Goal: Information Seeking & Learning: Find contact information

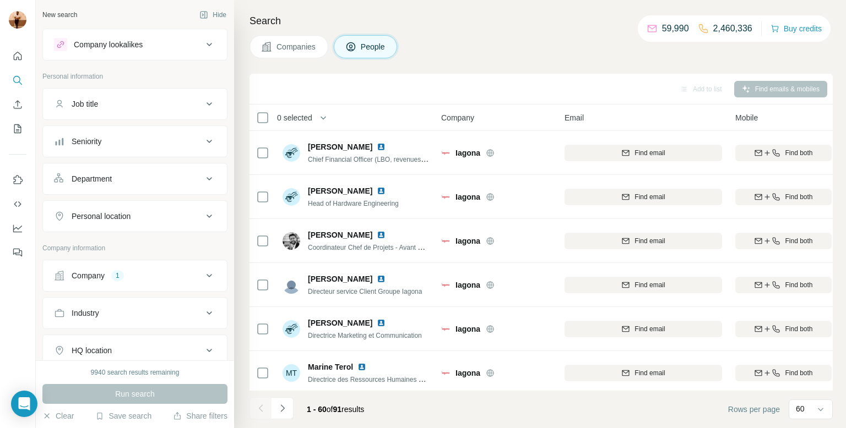
click at [0, 428] on div at bounding box center [0, 428] width 0 height 0
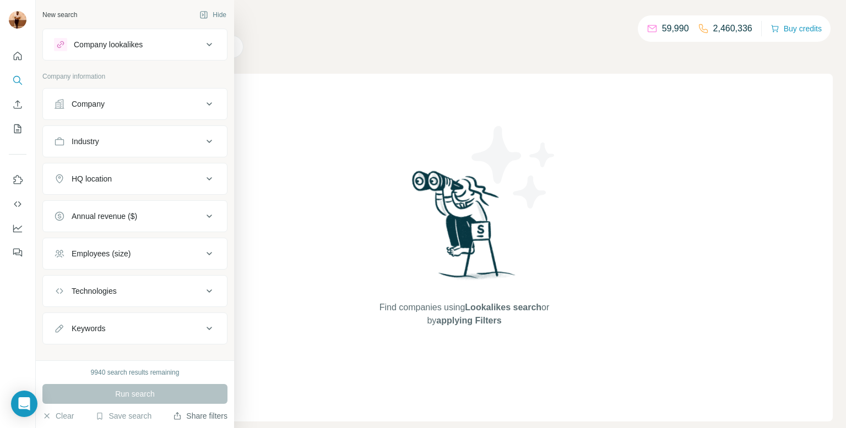
click at [187, 417] on button "Share filters" at bounding box center [200, 416] width 55 height 11
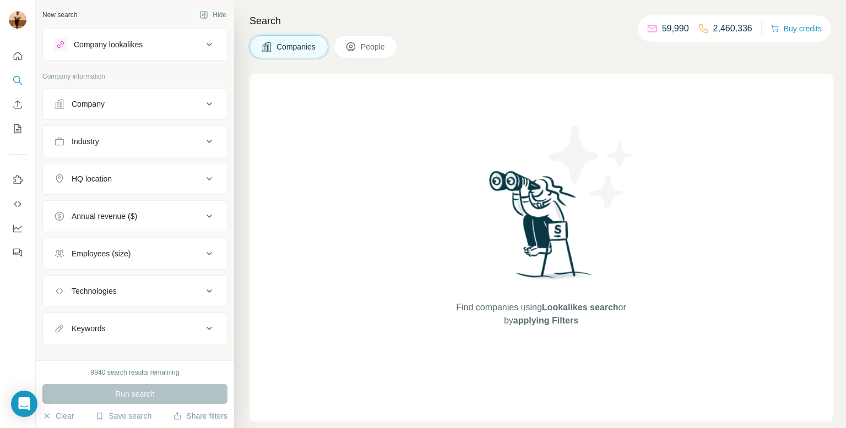
click at [150, 93] on button "Company" at bounding box center [135, 104] width 184 height 26
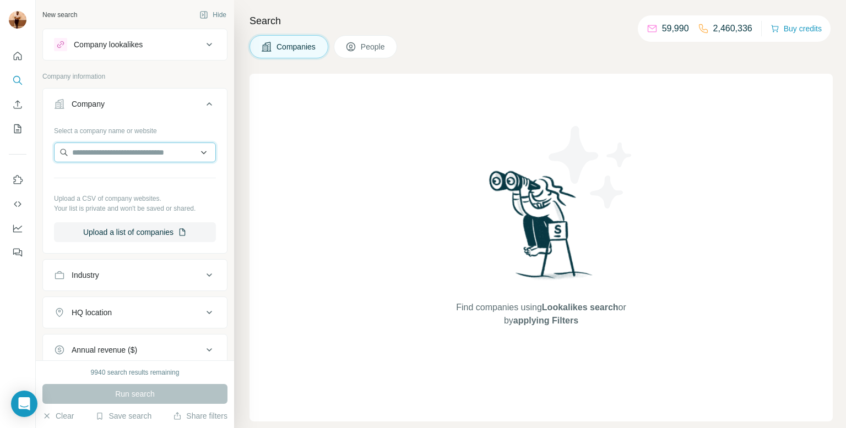
click at [138, 147] on input "text" at bounding box center [135, 153] width 162 height 20
paste input "**********"
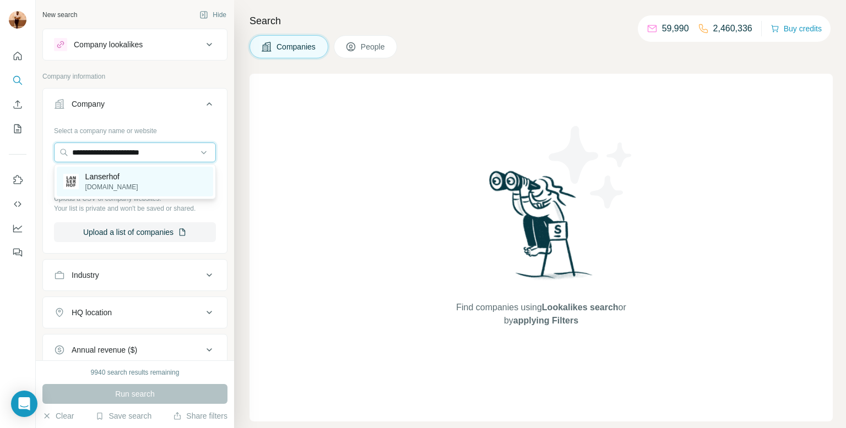
type input "**********"
click at [149, 183] on div "Lanserhof [DOMAIN_NAME]" at bounding box center [135, 182] width 156 height 30
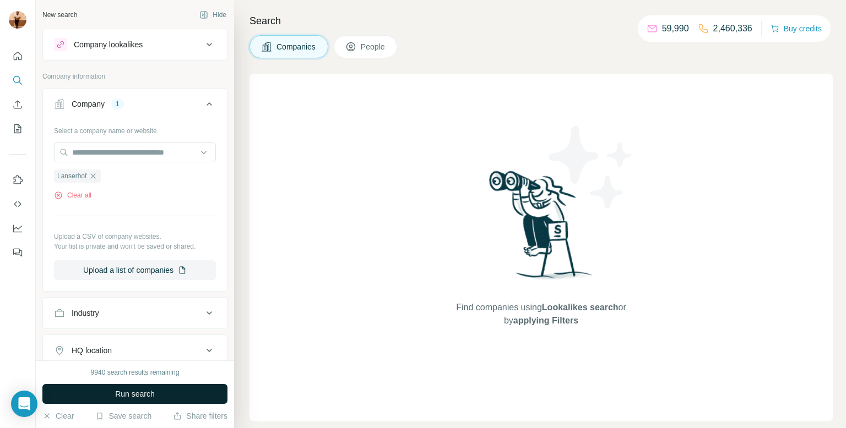
click at [144, 384] on button "Run search" at bounding box center [134, 394] width 185 height 20
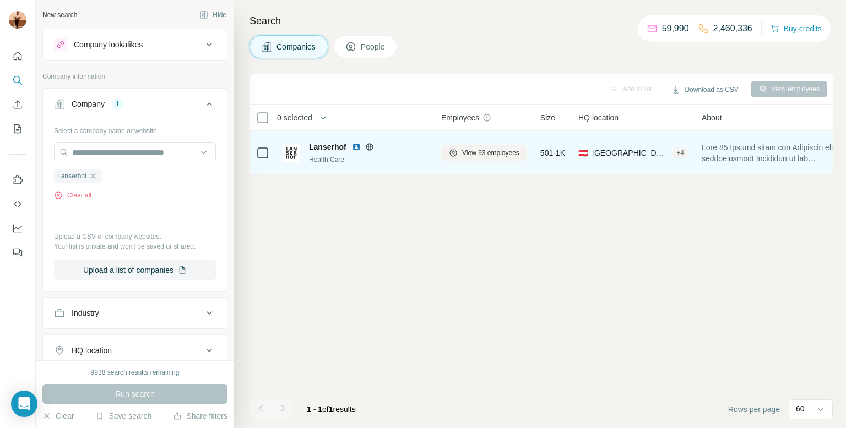
click at [344, 168] on td "Lanserhof Health Care" at bounding box center [355, 153] width 159 height 44
click at [469, 153] on span "View 93 employees" at bounding box center [490, 153] width 57 height 10
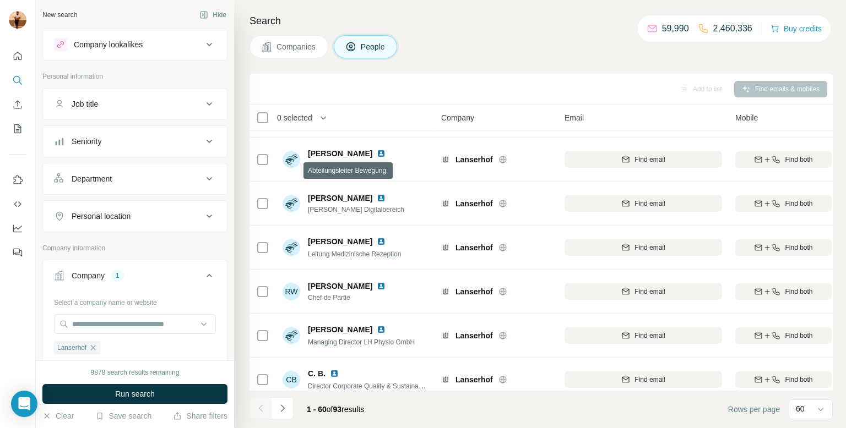
scroll to position [215, 0]
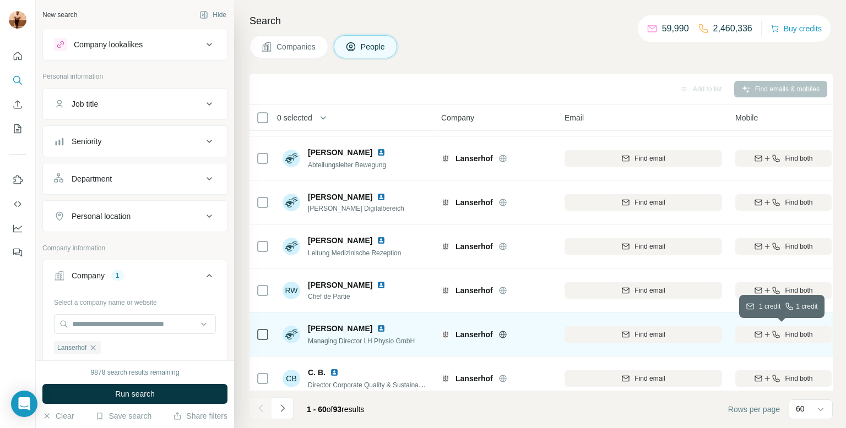
click at [755, 333] on icon "button" at bounding box center [758, 334] width 7 height 6
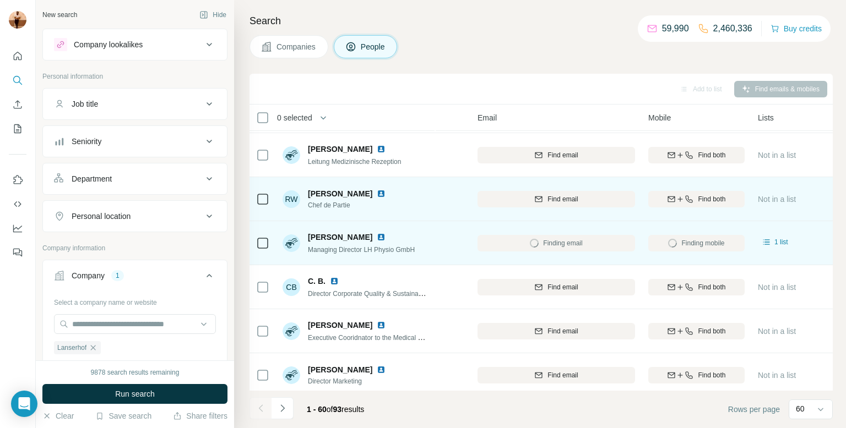
scroll to position [307, 86]
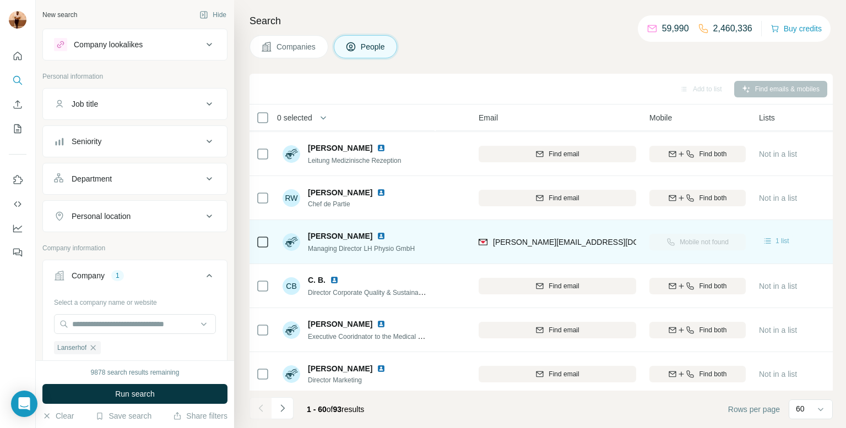
click at [778, 240] on span "1 list" at bounding box center [782, 241] width 14 height 10
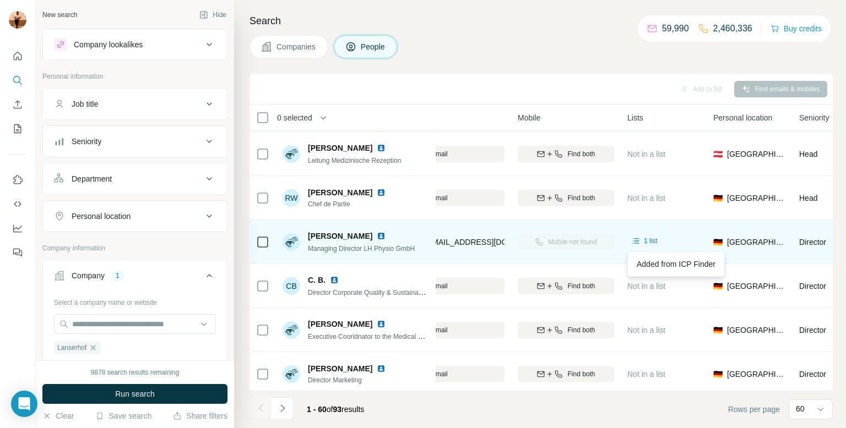
scroll to position [307, 218]
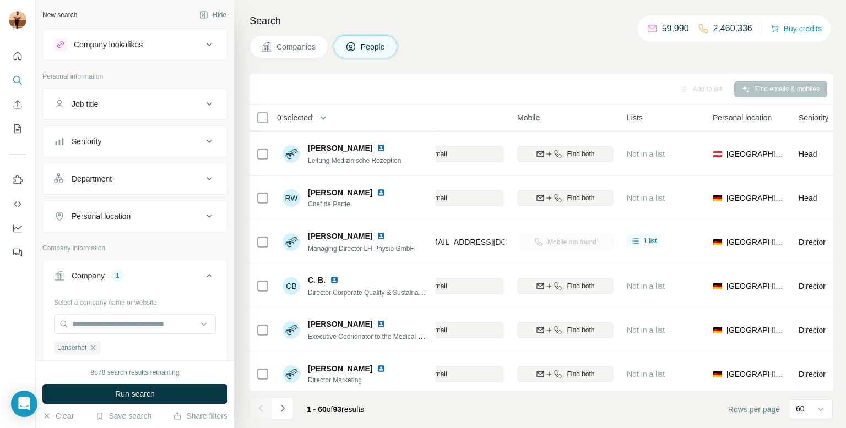
click at [115, 57] on button "Company lookalikes" at bounding box center [135, 44] width 184 height 26
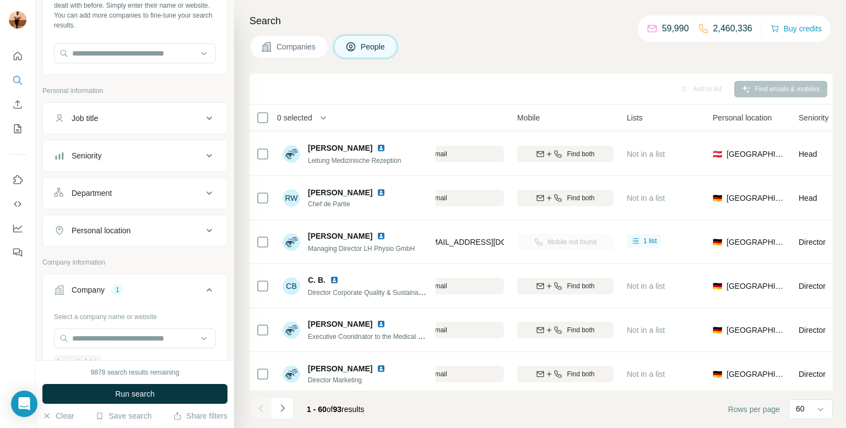
scroll to position [94, 0]
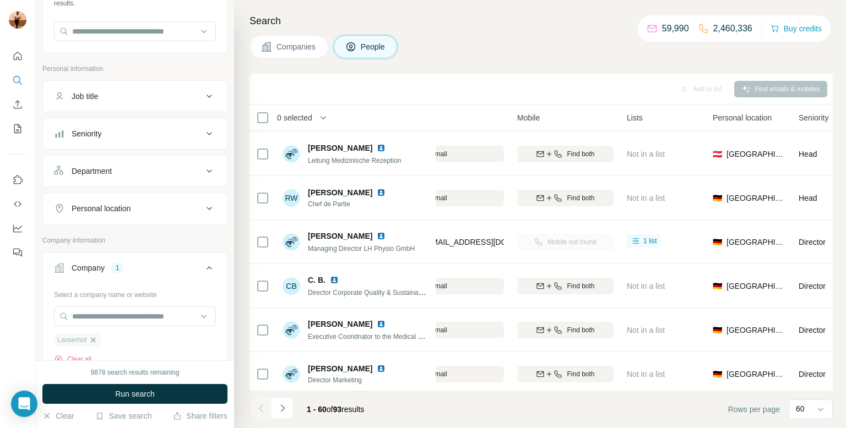
click at [94, 340] on icon "button" at bounding box center [93, 340] width 9 height 9
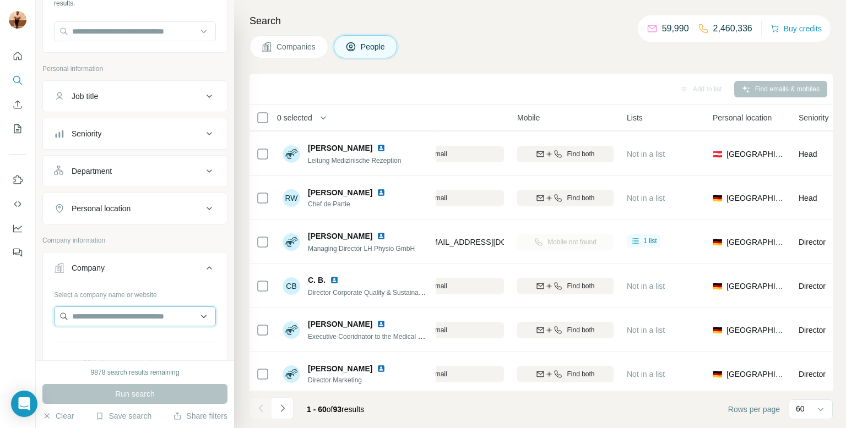
click at [92, 319] on input "text" at bounding box center [135, 317] width 162 height 20
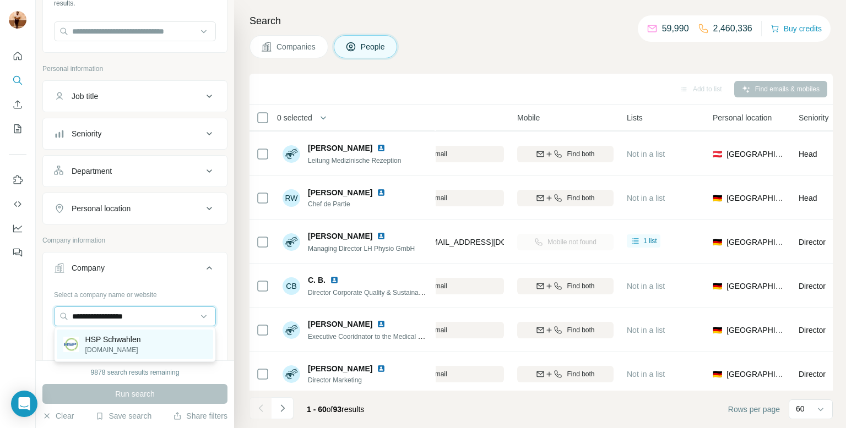
type input "**********"
click at [133, 349] on p "[DOMAIN_NAME]" at bounding box center [113, 350] width 56 height 10
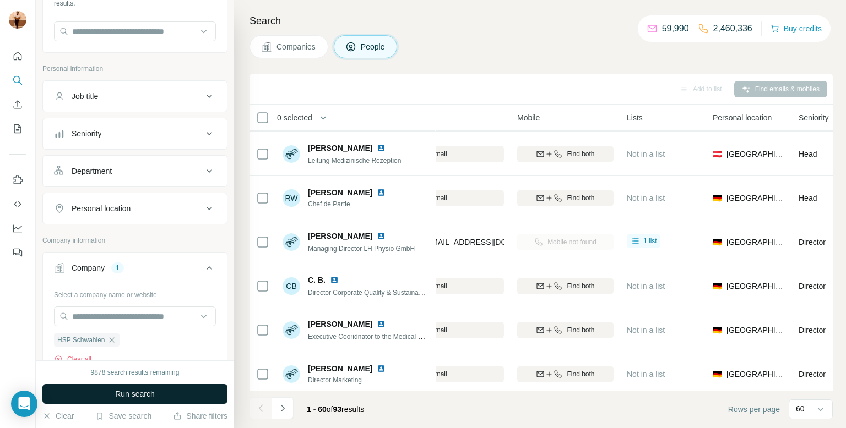
click at [110, 389] on button "Run search" at bounding box center [134, 394] width 185 height 20
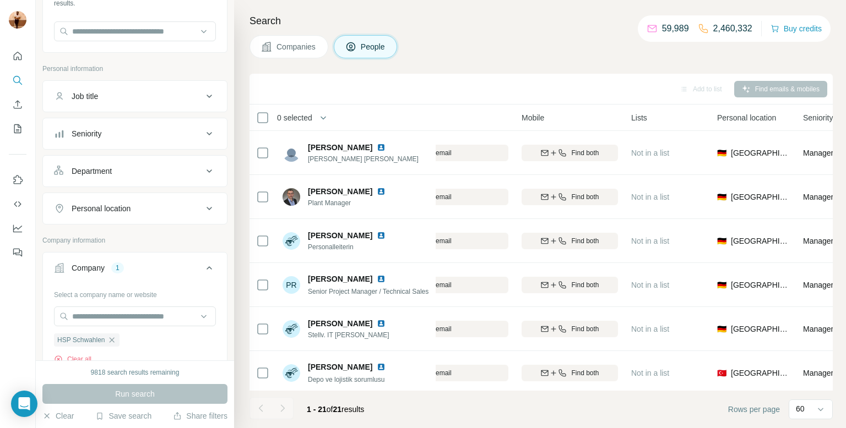
scroll to position [0, 213]
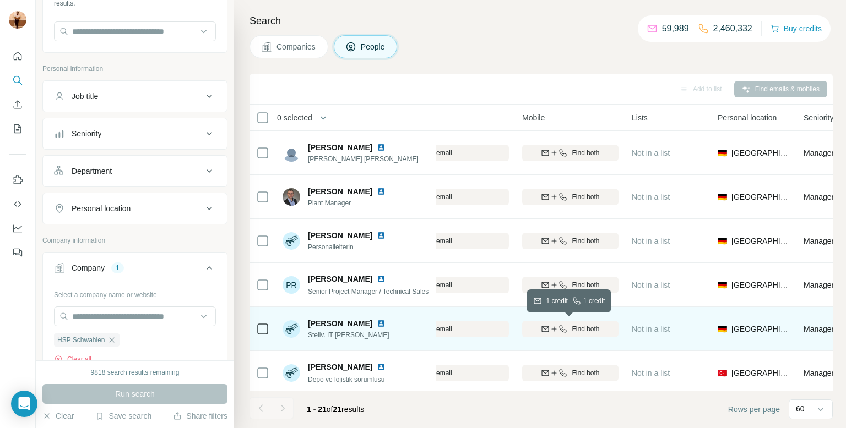
click at [583, 324] on span "Find both" at bounding box center [586, 329] width 28 height 10
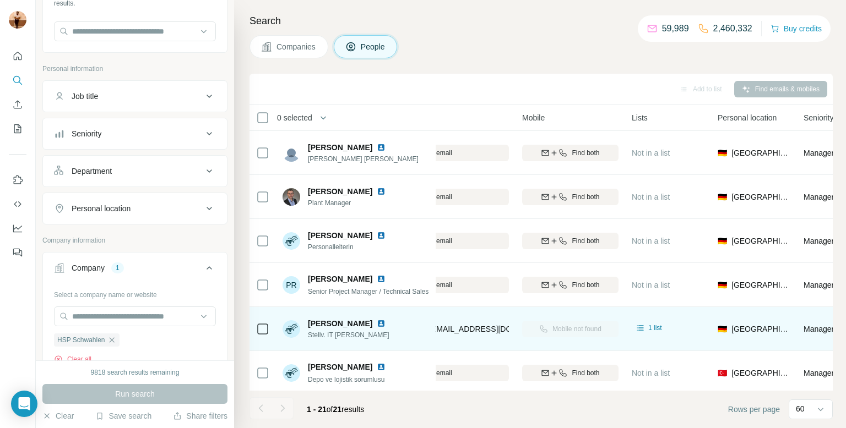
click at [377, 323] on img at bounding box center [381, 323] width 9 height 9
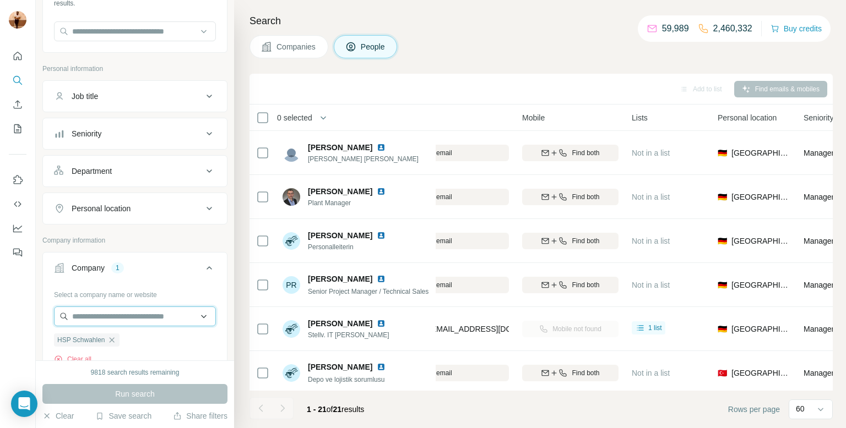
click at [73, 316] on input "text" at bounding box center [135, 317] width 162 height 20
paste input "**********"
paste input "text"
type input "*********"
paste input "**********"
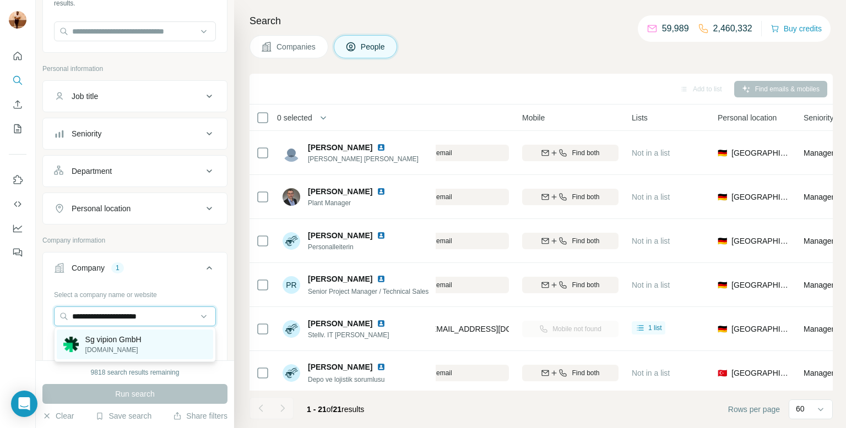
type input "**********"
click at [110, 339] on p "Sg vipion GmbH" at bounding box center [113, 339] width 56 height 11
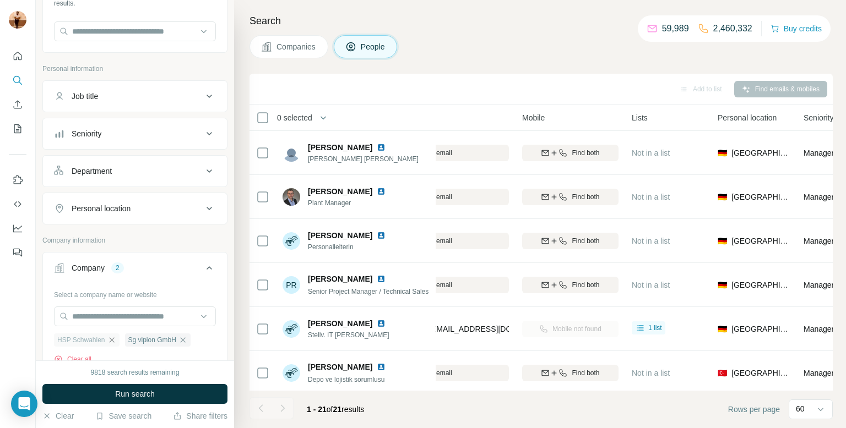
click at [113, 340] on icon "button" at bounding box center [111, 340] width 5 height 5
click at [109, 392] on button "Run search" at bounding box center [134, 394] width 185 height 20
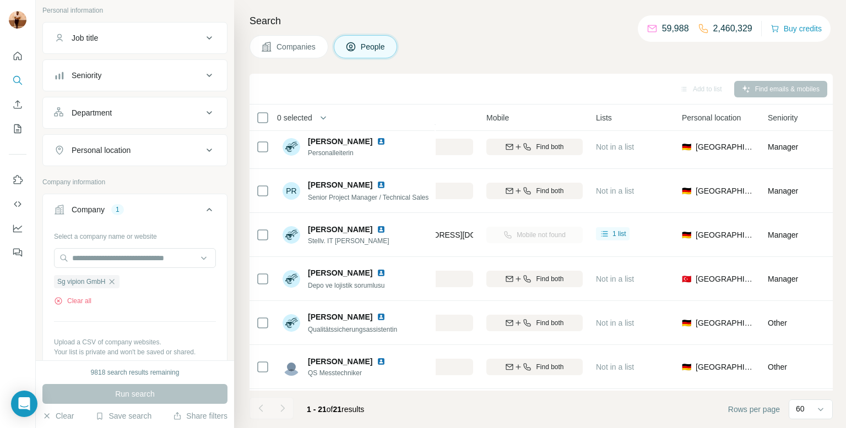
scroll to position [153, 0]
click at [98, 281] on span "Sg vipion GmbH" at bounding box center [81, 281] width 48 height 10
click at [113, 398] on div "Run search" at bounding box center [134, 394] width 185 height 20
click at [115, 277] on icon "button" at bounding box center [111, 281] width 9 height 9
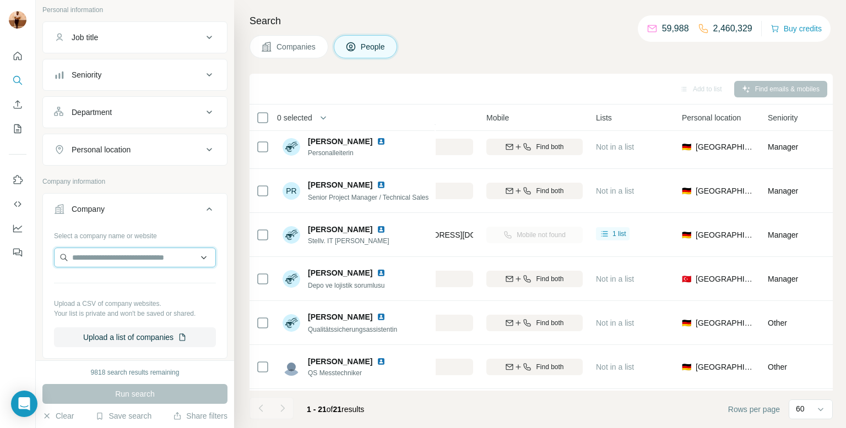
click at [112, 263] on input "text" at bounding box center [135, 258] width 162 height 20
type input "**********"
click at [136, 289] on p "[DOMAIN_NAME]" at bounding box center [113, 291] width 56 height 10
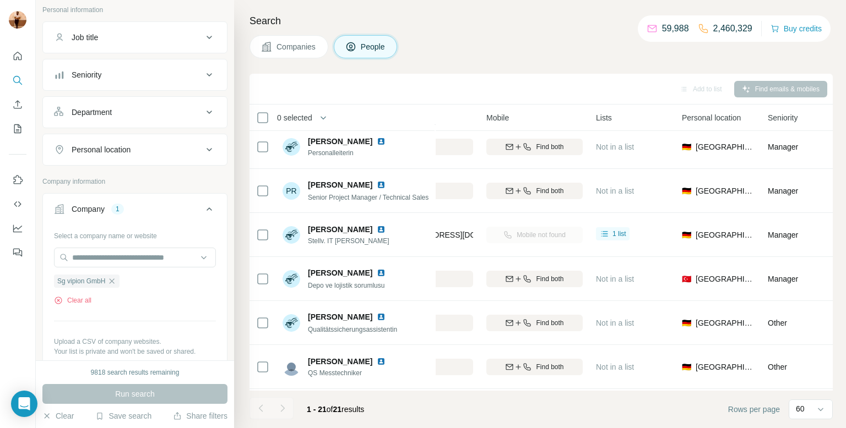
click at [93, 386] on div "Run search" at bounding box center [134, 394] width 185 height 20
click at [86, 297] on button "Clear all" at bounding box center [72, 301] width 37 height 10
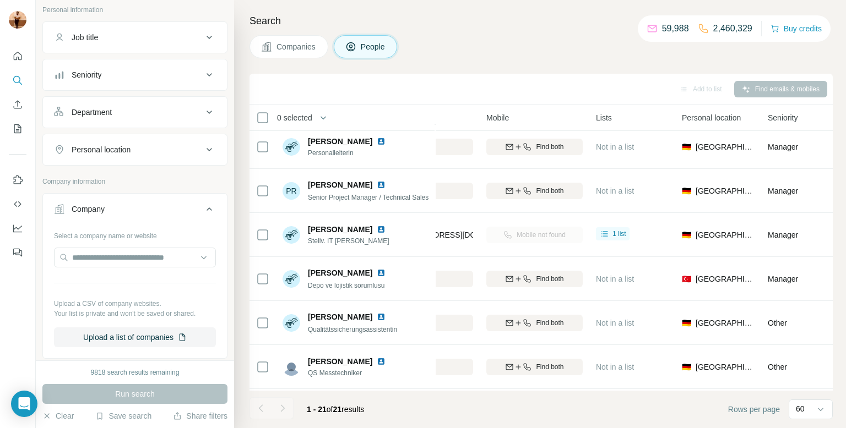
click at [301, 55] on button "Companies" at bounding box center [288, 46] width 79 height 23
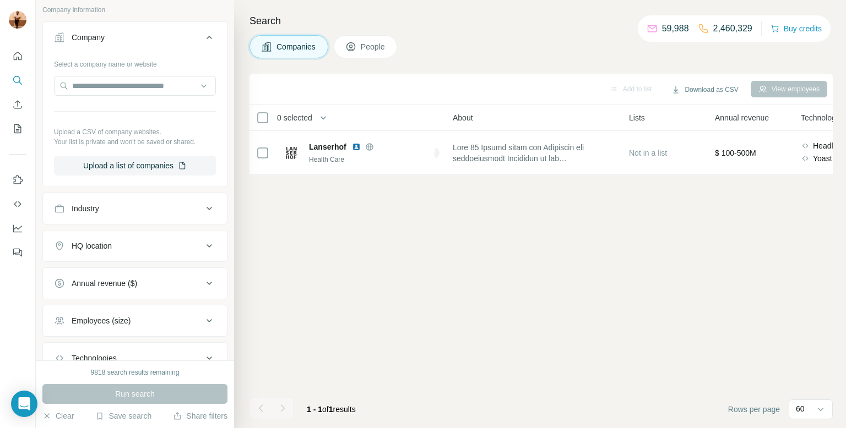
scroll to position [0, 249]
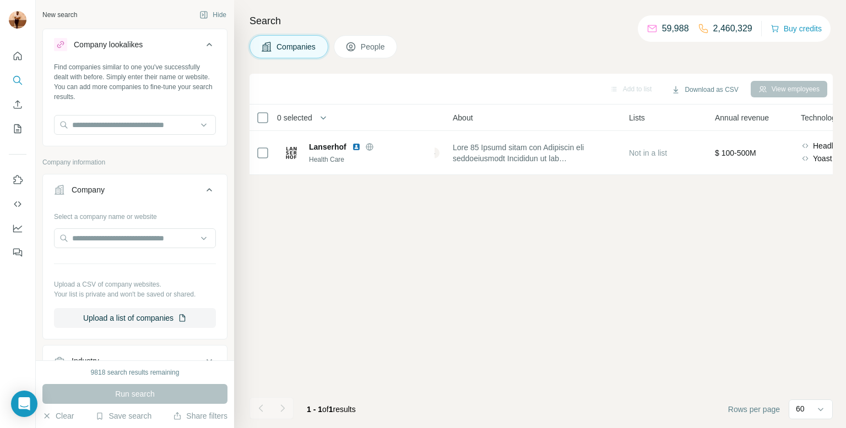
click at [102, 219] on div "Select a company name or website" at bounding box center [135, 215] width 162 height 14
click at [99, 227] on div "Select a company name or website Upload a CSV of company websites. Your list is…" at bounding box center [135, 268] width 162 height 121
click at [104, 236] on input "text" at bounding box center [135, 239] width 162 height 20
paste input "**********"
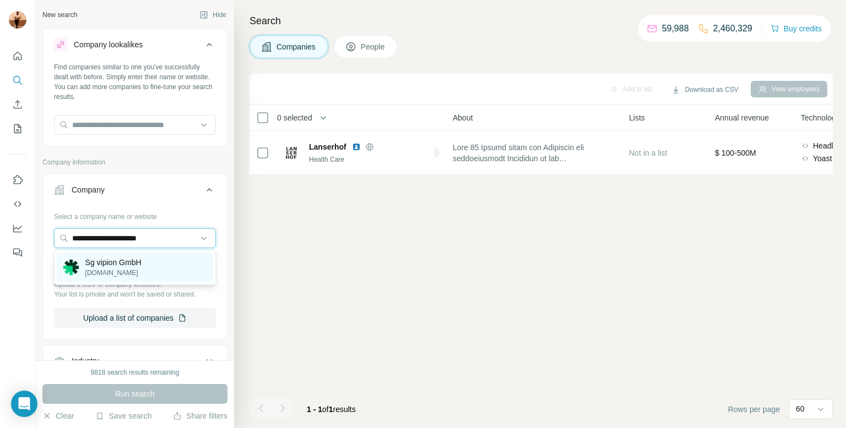
type input "**********"
click at [158, 265] on div "Sg vipion GmbH [DOMAIN_NAME]" at bounding box center [135, 268] width 156 height 30
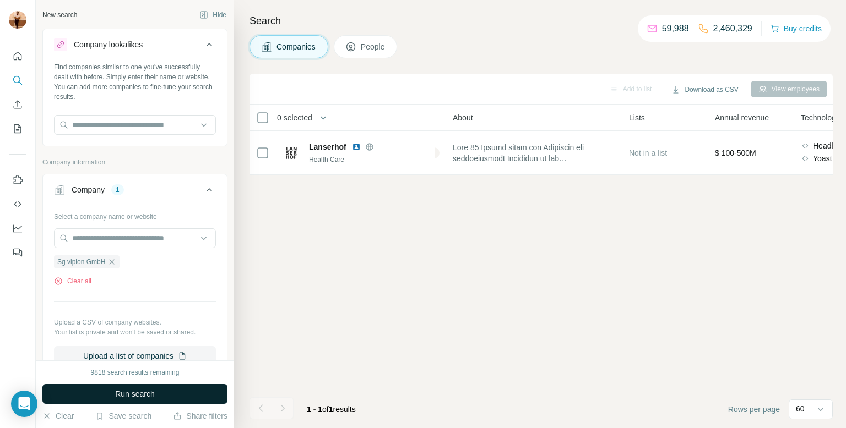
click at [155, 394] on button "Run search" at bounding box center [134, 394] width 185 height 20
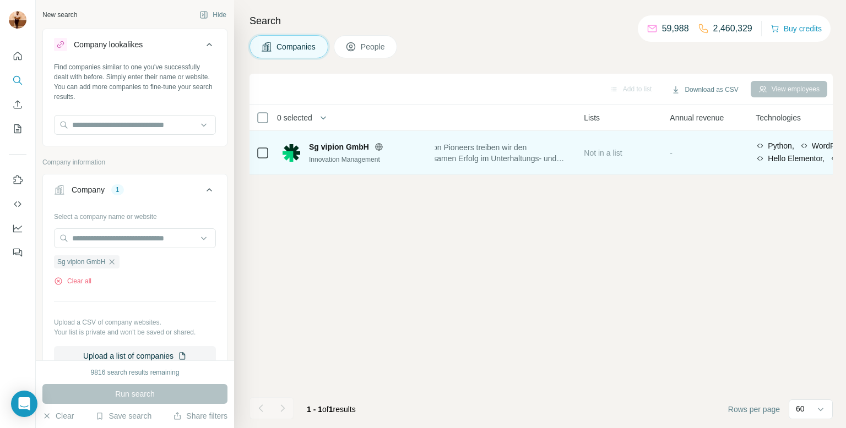
click at [313, 149] on span "Sg vipion GmbH" at bounding box center [339, 147] width 60 height 11
click at [292, 151] on img at bounding box center [291, 153] width 18 height 18
click at [333, 151] on span "Sg vipion GmbH" at bounding box center [339, 147] width 60 height 11
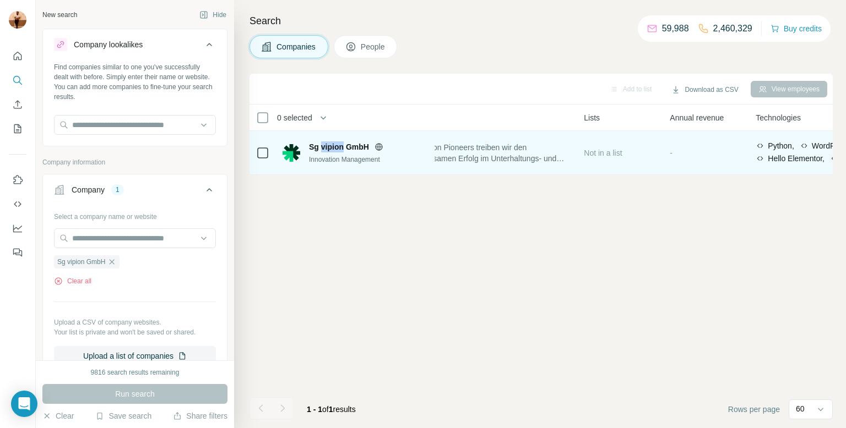
click at [366, 149] on span "Sg vipion GmbH" at bounding box center [339, 147] width 60 height 11
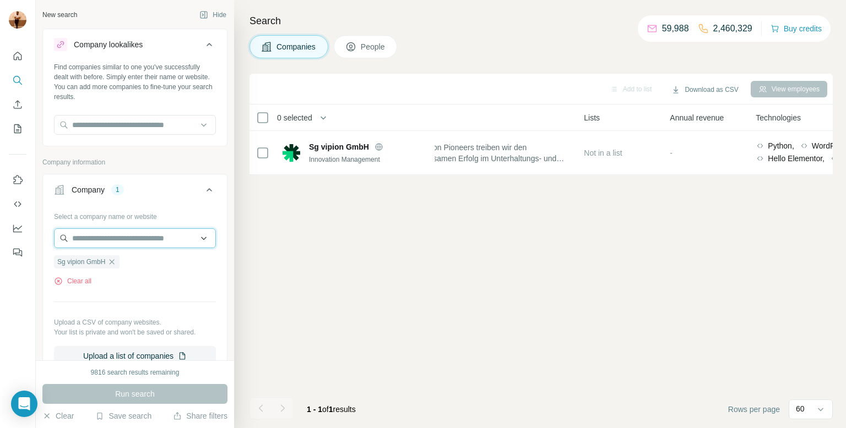
click at [153, 246] on input "text" at bounding box center [135, 239] width 162 height 20
paste input "**********"
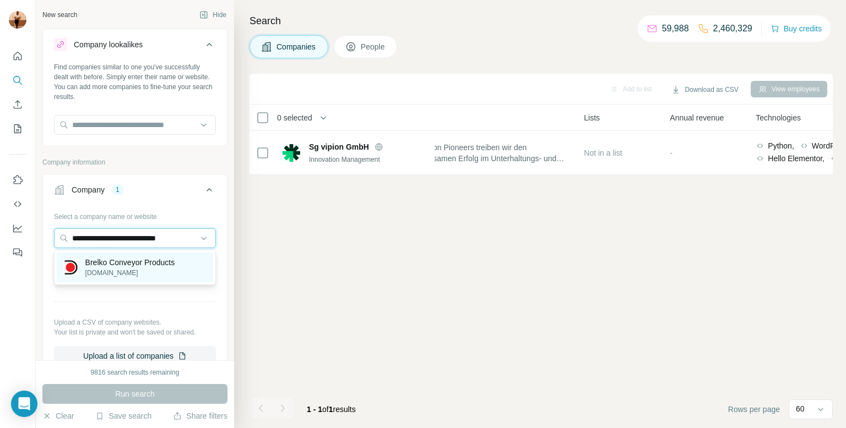
type input "**********"
click at [144, 257] on p "Brelko Conveyor Products" at bounding box center [130, 262] width 90 height 11
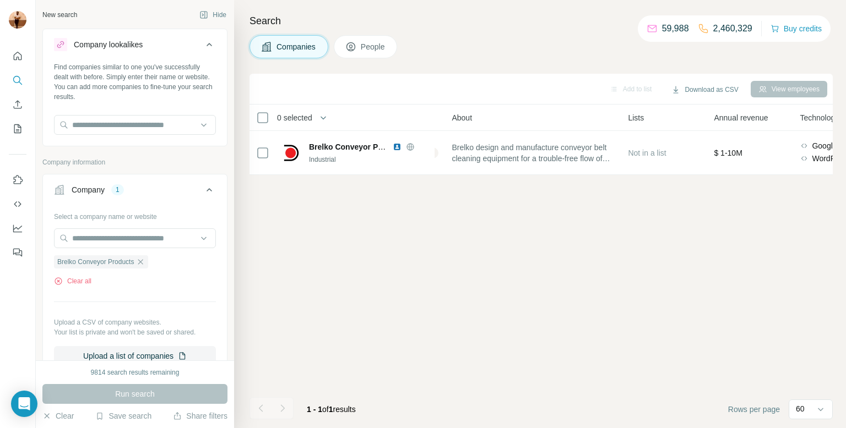
click at [373, 42] on span "People" at bounding box center [373, 46] width 25 height 11
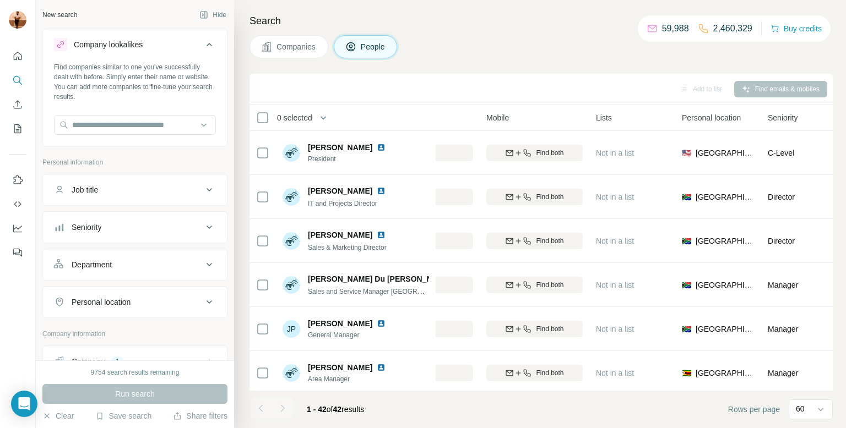
click at [314, 52] on button "Companies" at bounding box center [288, 46] width 79 height 23
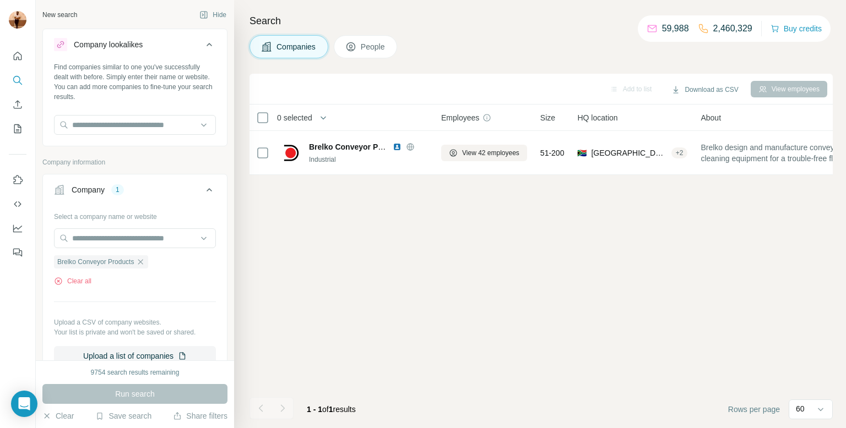
click at [387, 39] on button "People" at bounding box center [366, 46] width 64 height 23
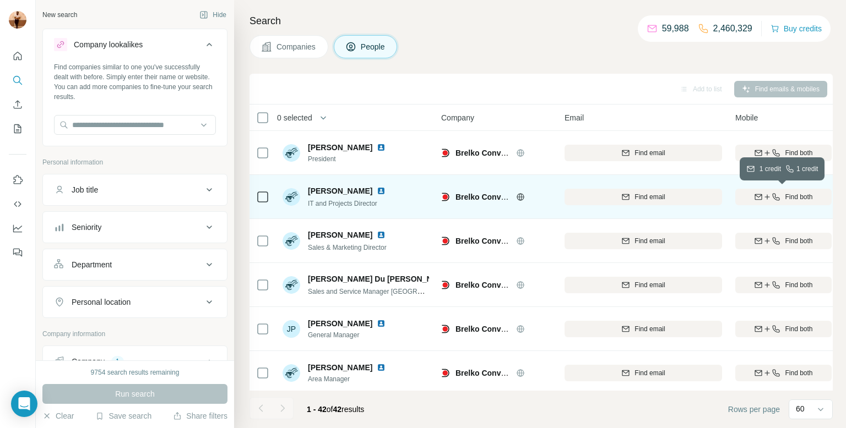
click at [759, 193] on icon "button" at bounding box center [758, 197] width 9 height 9
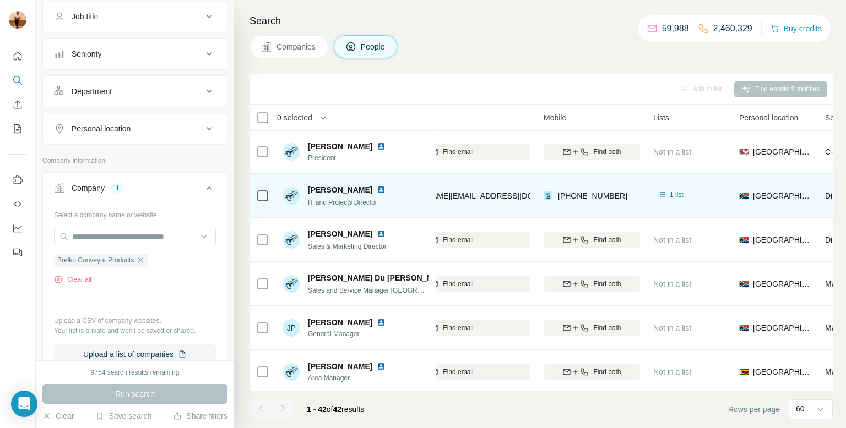
scroll to position [194, 0]
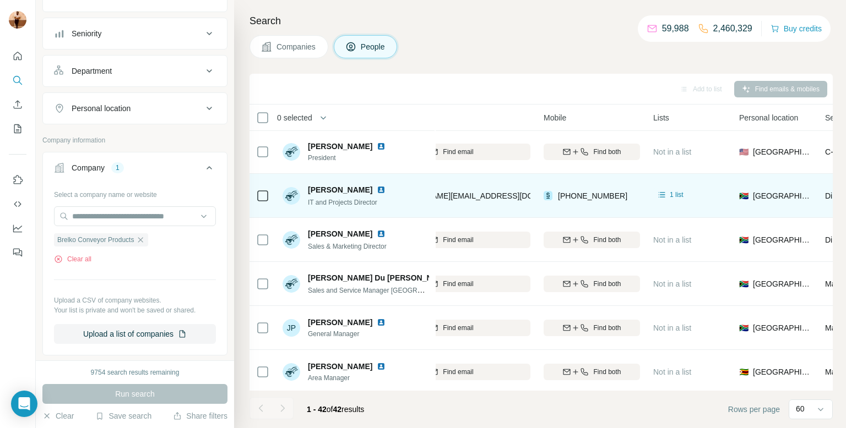
click at [145, 230] on div "Brelko Conveyor Products Clear all" at bounding box center [135, 245] width 162 height 38
click at [145, 233] on div "Brelko Conveyor Products" at bounding box center [101, 240] width 94 height 14
click at [145, 236] on icon "button" at bounding box center [140, 240] width 9 height 9
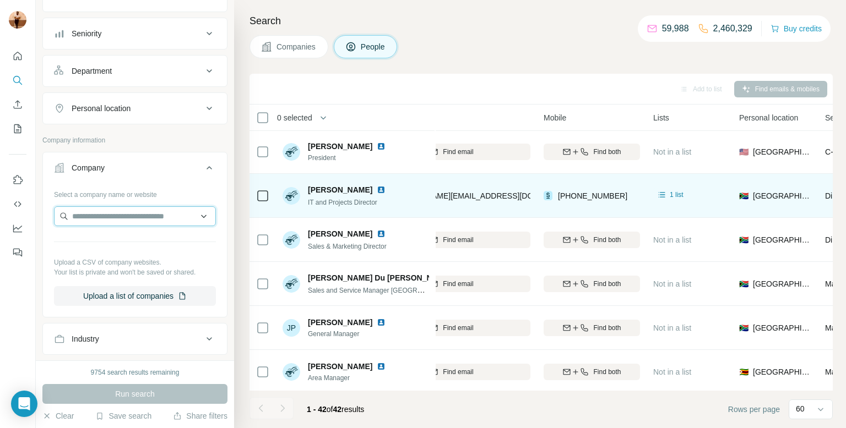
click at [142, 217] on input "text" at bounding box center [135, 216] width 162 height 20
paste input "**********"
type input "*"
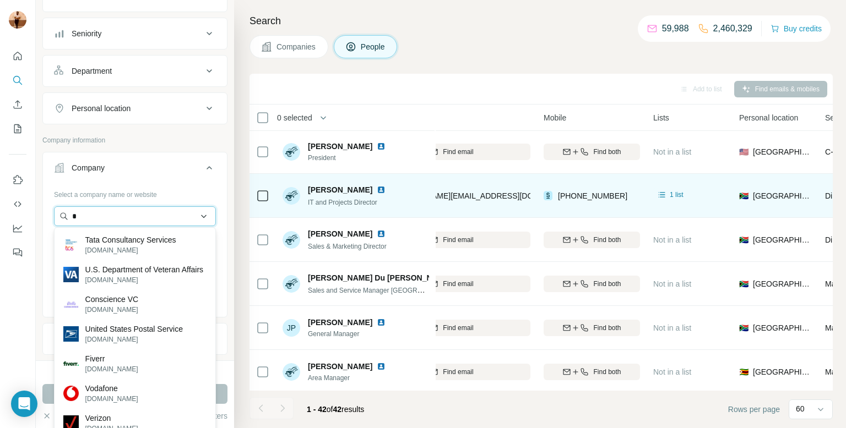
click at [118, 217] on input "*" at bounding box center [135, 216] width 162 height 20
paste input "**********"
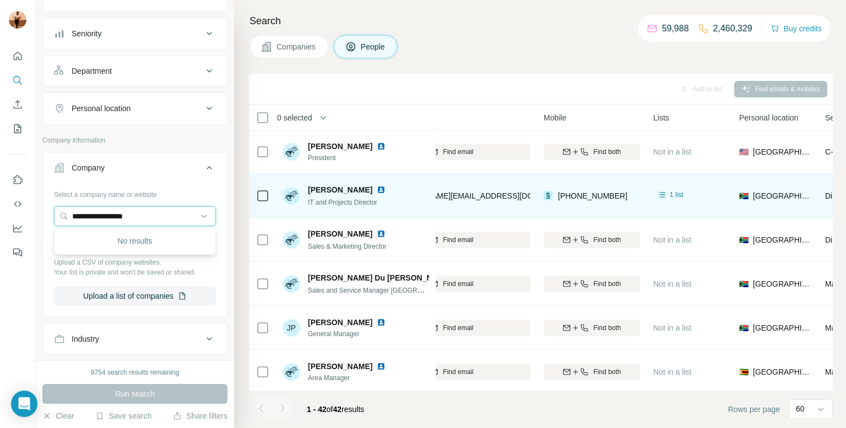
type input "**********"
click at [115, 230] on div "No results" at bounding box center [135, 241] width 156 height 22
click at [116, 214] on input "text" at bounding box center [135, 216] width 162 height 20
paste input "**********"
type input "**********"
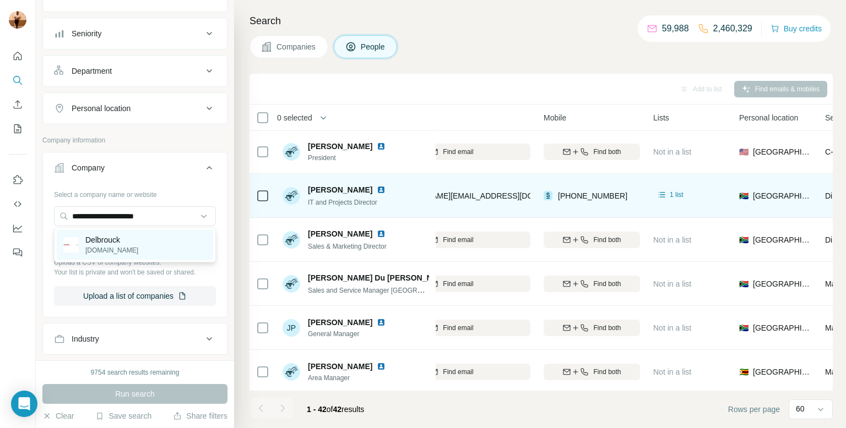
click at [113, 238] on p "Delbrouck" at bounding box center [111, 240] width 53 height 11
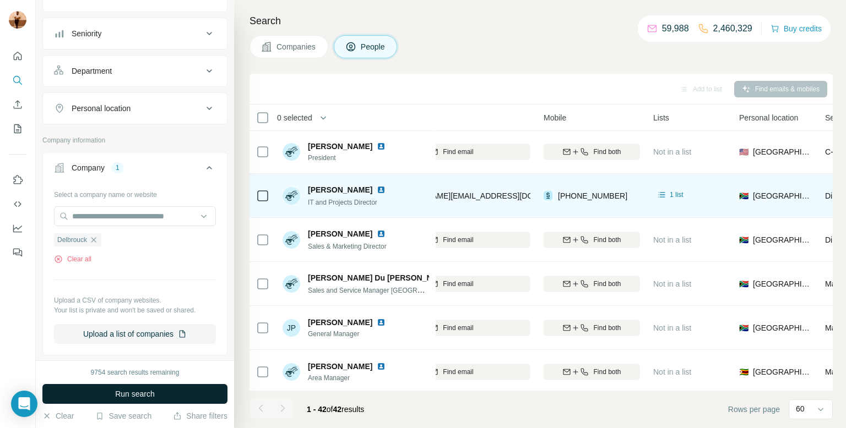
click at [88, 389] on button "Run search" at bounding box center [134, 394] width 185 height 20
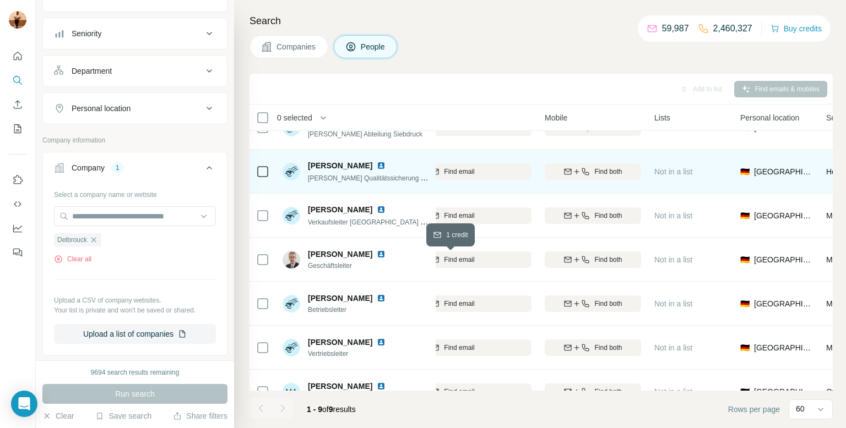
scroll to position [69, 191]
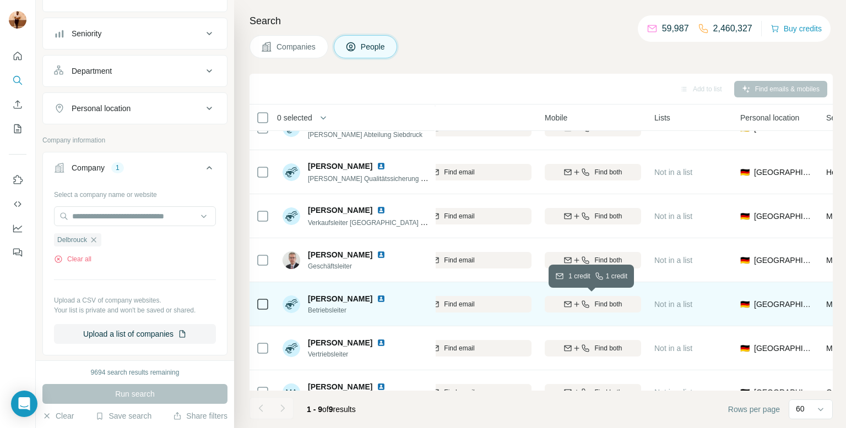
click at [624, 307] on div "Find both" at bounding box center [593, 305] width 96 height 10
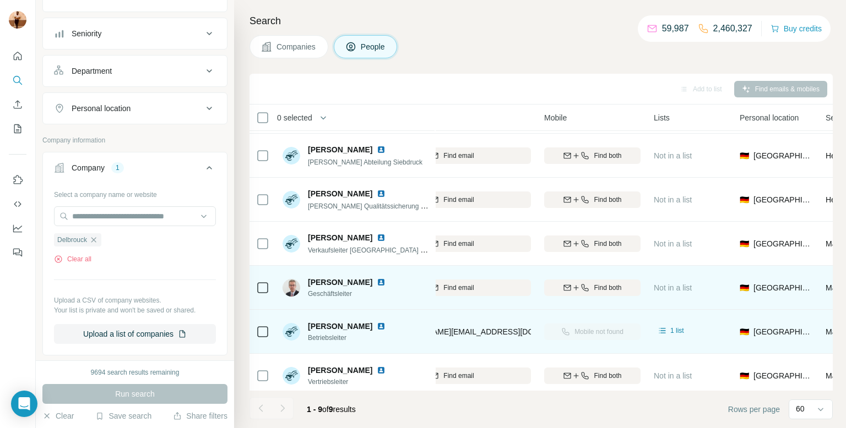
scroll to position [43, 189]
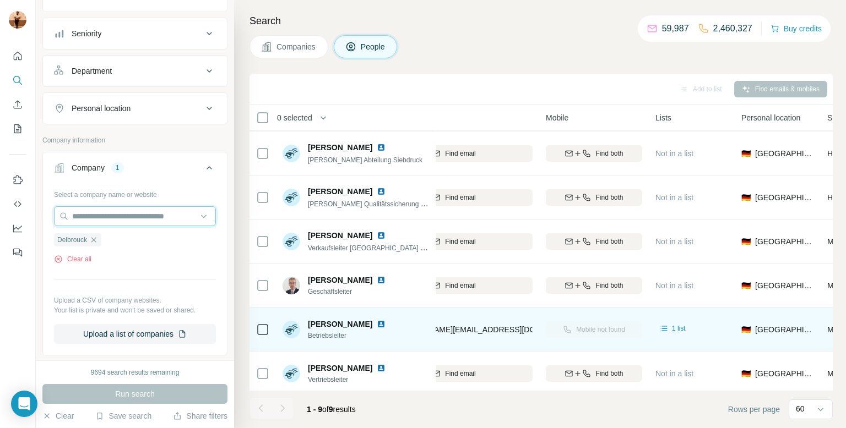
paste input "**********"
type input "**********"
click at [95, 241] on icon "button" at bounding box center [93, 240] width 9 height 9
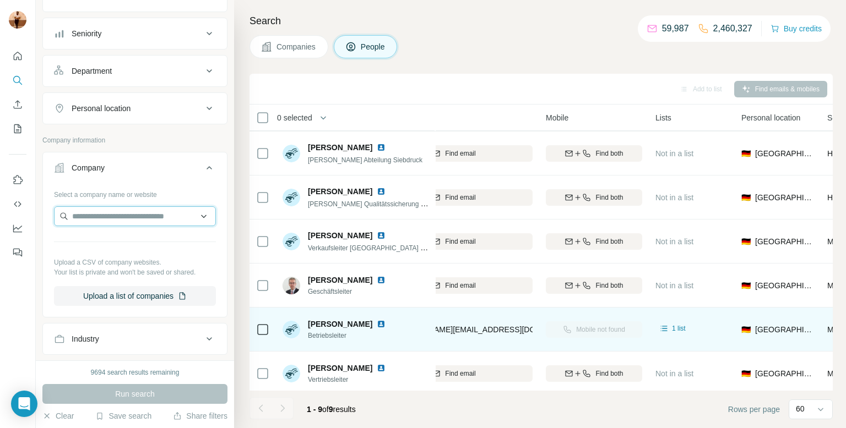
click at [142, 217] on input "text" at bounding box center [135, 216] width 162 height 20
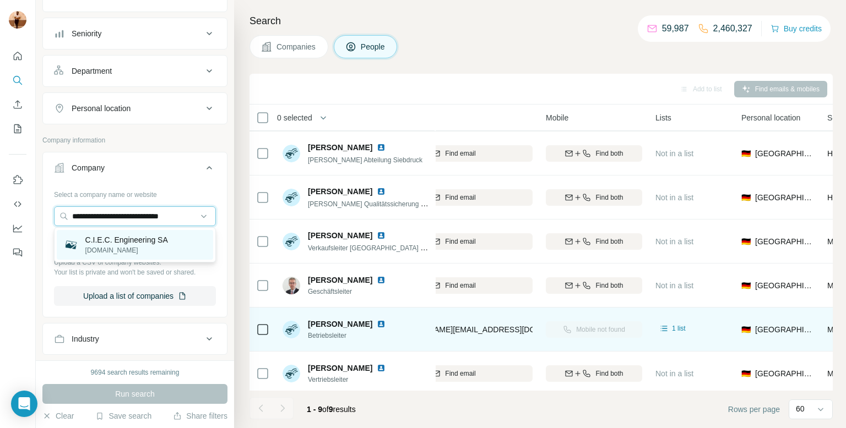
type input "**********"
click at [121, 253] on p "[DOMAIN_NAME]" at bounding box center [126, 251] width 83 height 10
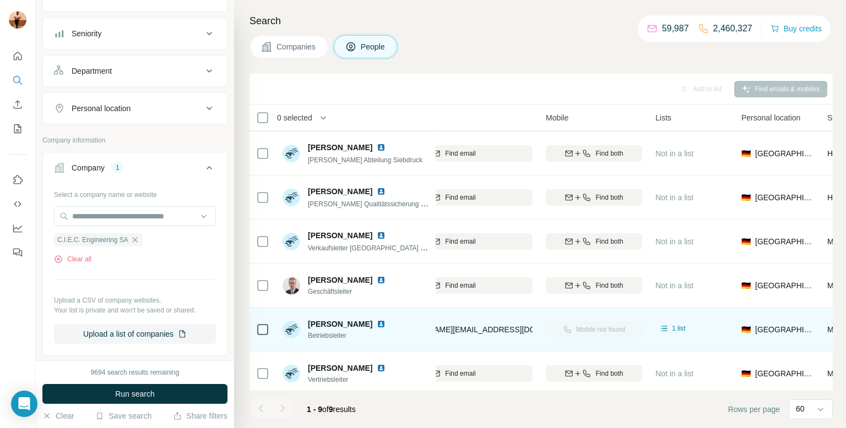
scroll to position [0, 0]
click at [121, 399] on span "Run search" at bounding box center [135, 394] width 40 height 11
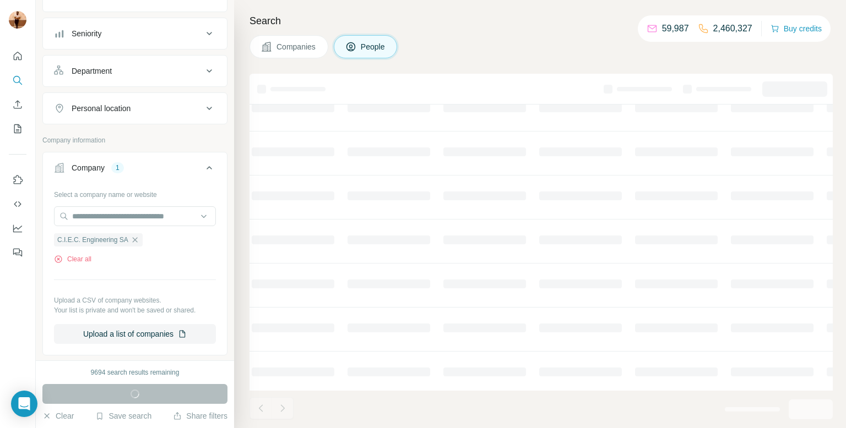
scroll to position [0, 189]
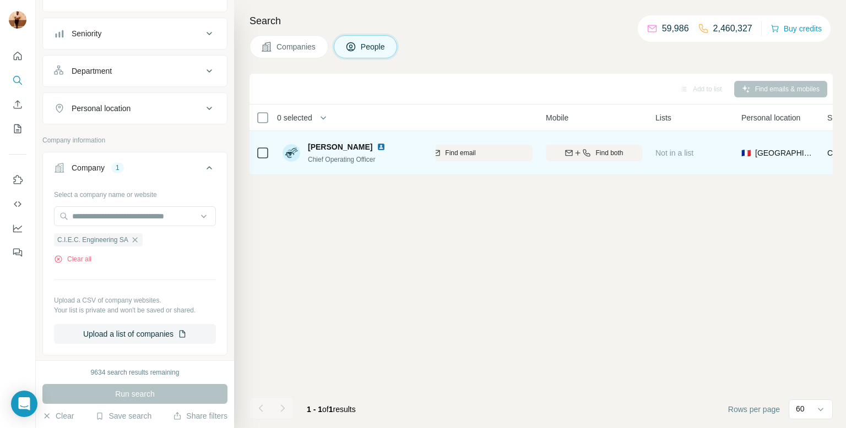
click at [340, 147] on span "[PERSON_NAME]" at bounding box center [340, 147] width 64 height 11
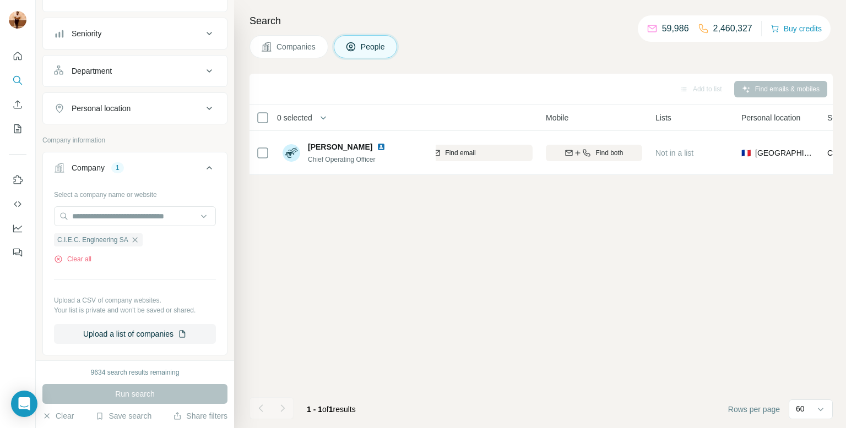
click at [370, 48] on span "People" at bounding box center [373, 46] width 25 height 11
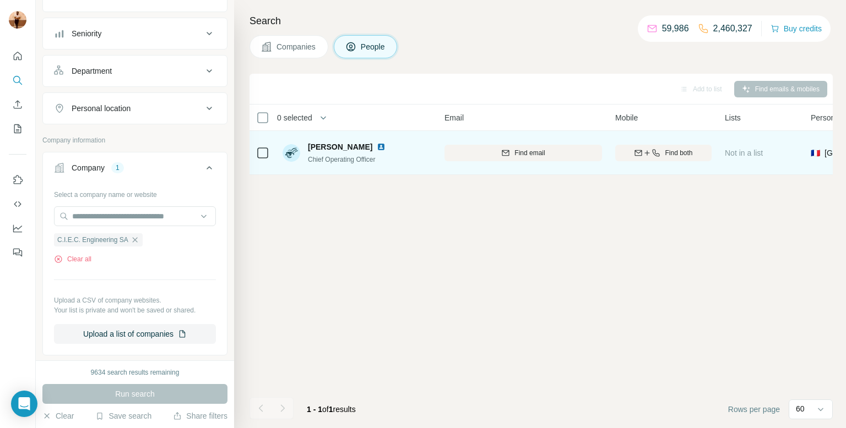
scroll to position [0, 0]
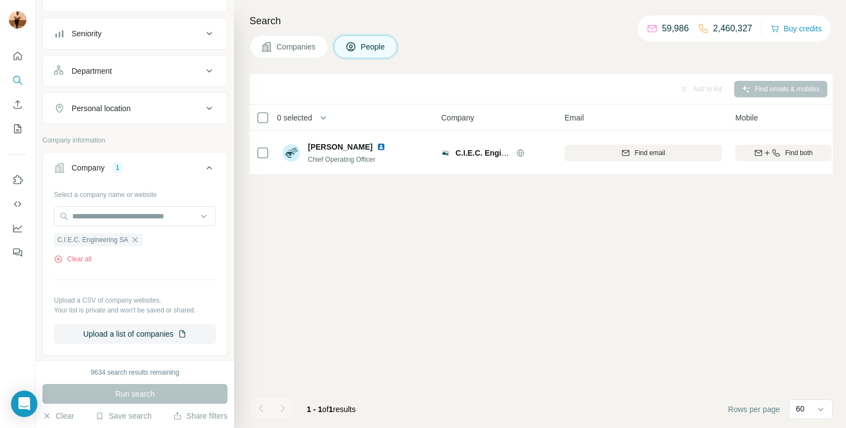
drag, startPoint x: 668, startPoint y: 154, endPoint x: 663, endPoint y: 184, distance: 31.2
click at [663, 184] on div "Add to list Find emails & mobiles 0 selected People Company Email Mobile Lists …" at bounding box center [540, 251] width 583 height 355
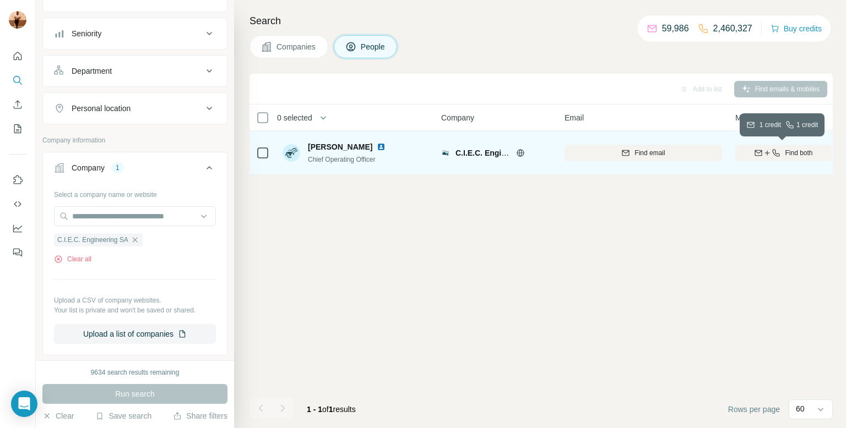
click at [804, 157] on span "Find both" at bounding box center [799, 153] width 28 height 10
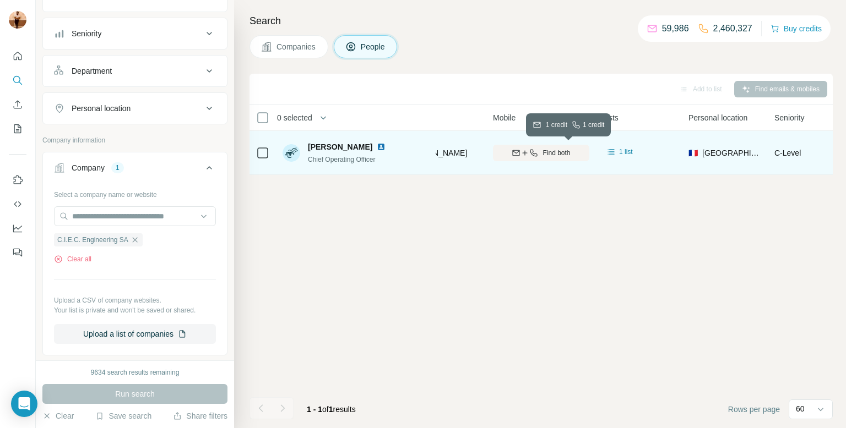
scroll to position [0, 243]
click at [528, 156] on icon "button" at bounding box center [532, 153] width 9 height 9
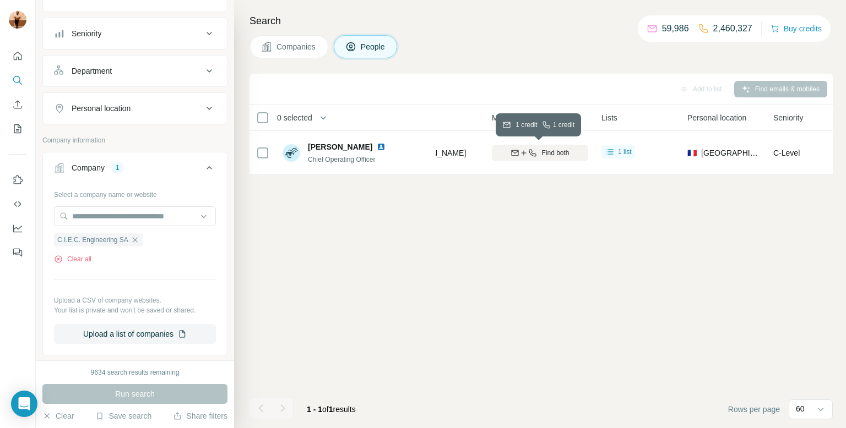
click at [538, 153] on div "Find both" at bounding box center [540, 153] width 96 height 10
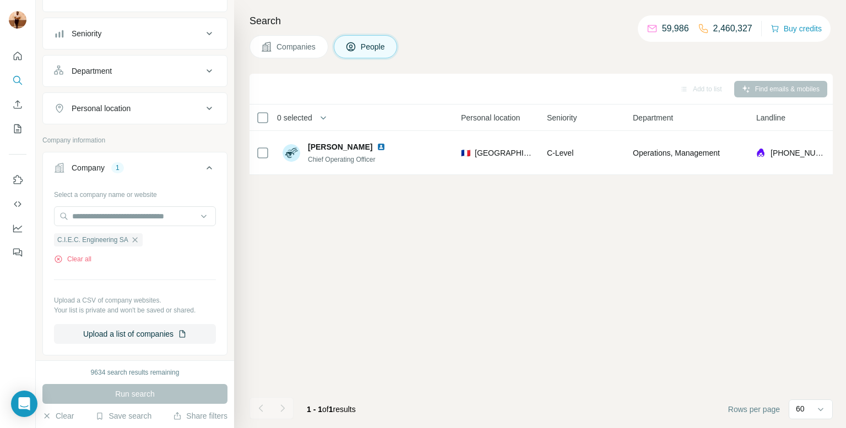
scroll to position [0, 472]
drag, startPoint x: 825, startPoint y: 154, endPoint x: 765, endPoint y: 145, distance: 60.0
click at [765, 145] on div "[PHONE_NUMBER]" at bounding box center [790, 153] width 73 height 30
copy span "[PHONE_NUMBER]"
click at [111, 217] on input "text" at bounding box center [135, 216] width 162 height 20
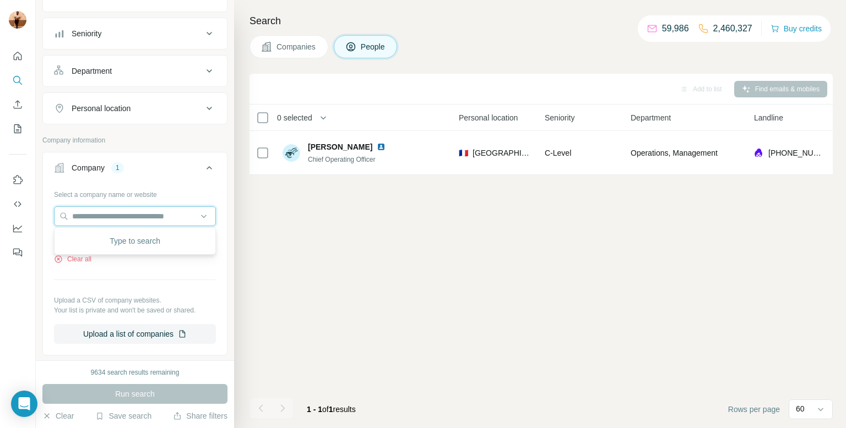
paste input "**********"
type input "**********"
click at [138, 243] on div "Type to search" at bounding box center [135, 241] width 156 height 22
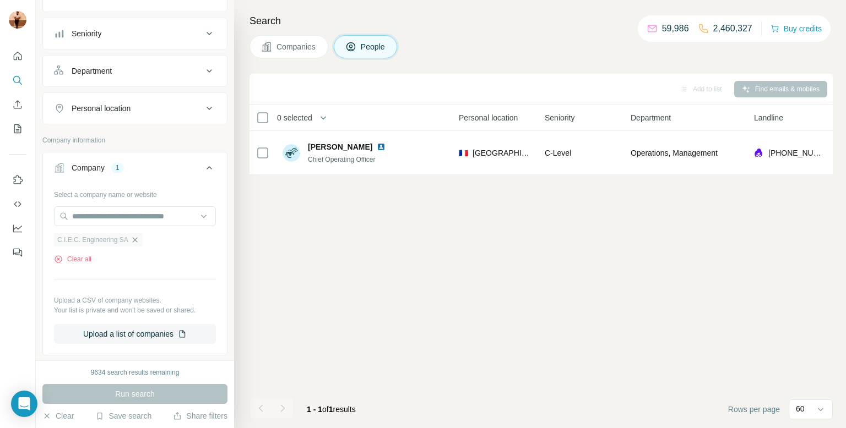
click at [138, 242] on icon "button" at bounding box center [134, 240] width 9 height 9
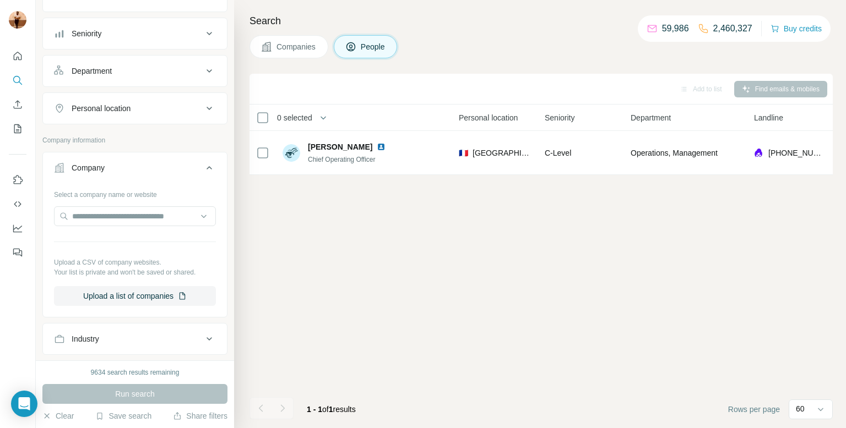
click at [134, 226] on div at bounding box center [135, 217] width 162 height 22
click at [131, 221] on input "text" at bounding box center [135, 216] width 162 height 20
paste input "**********"
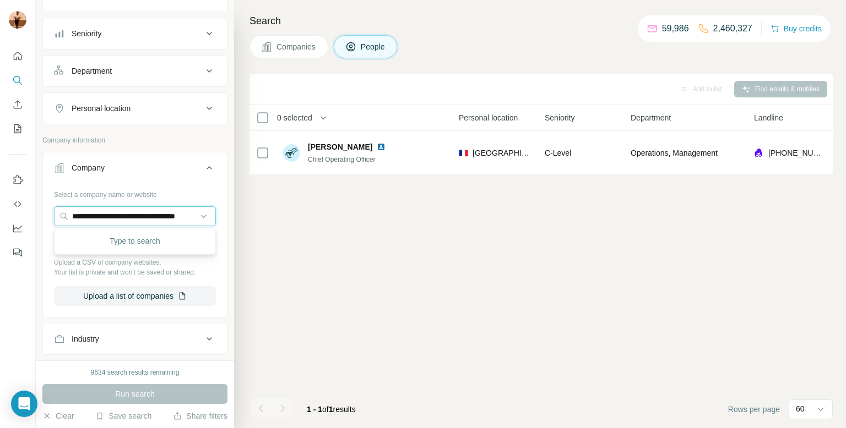
scroll to position [0, 29]
type input "**********"
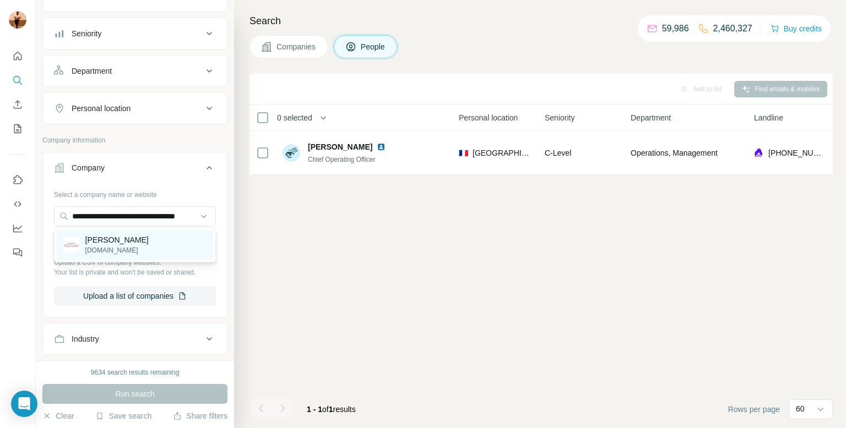
click at [119, 248] on p "[DOMAIN_NAME]" at bounding box center [116, 251] width 63 height 10
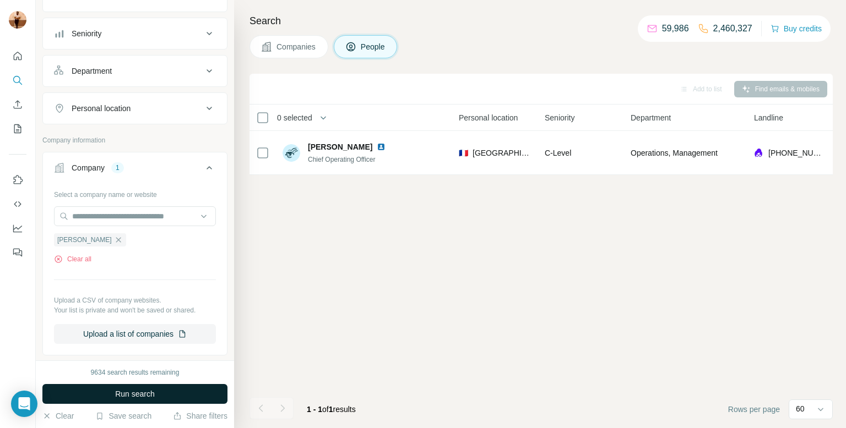
click at [119, 399] on span "Run search" at bounding box center [135, 394] width 40 height 11
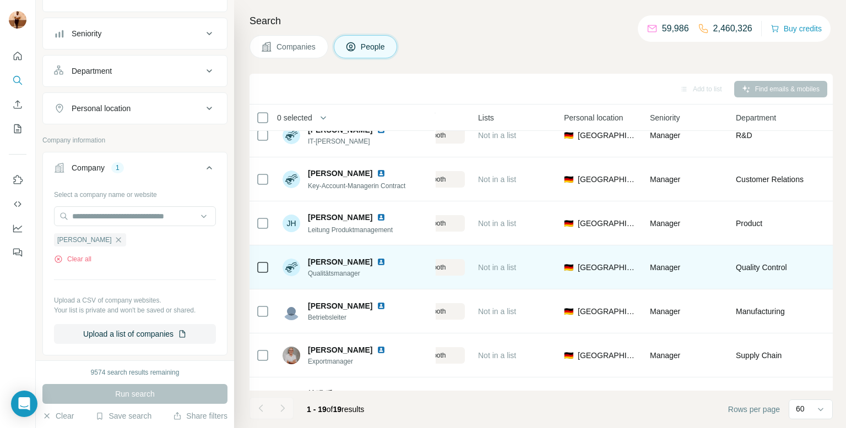
scroll to position [371, 367]
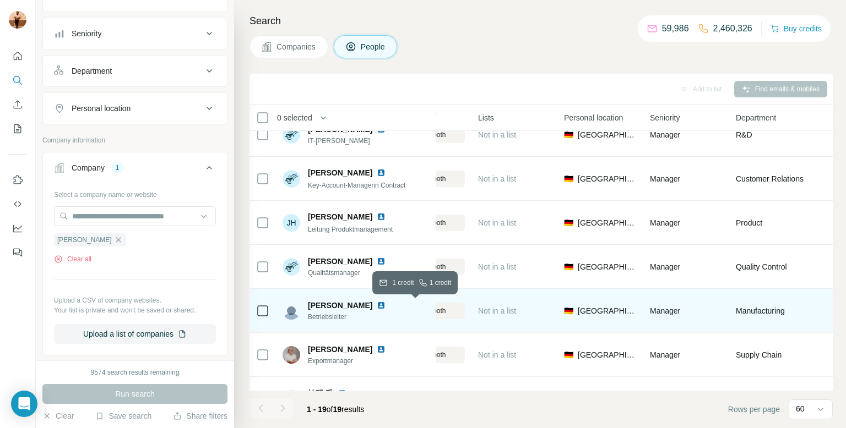
click at [445, 311] on span "Find both" at bounding box center [432, 311] width 28 height 10
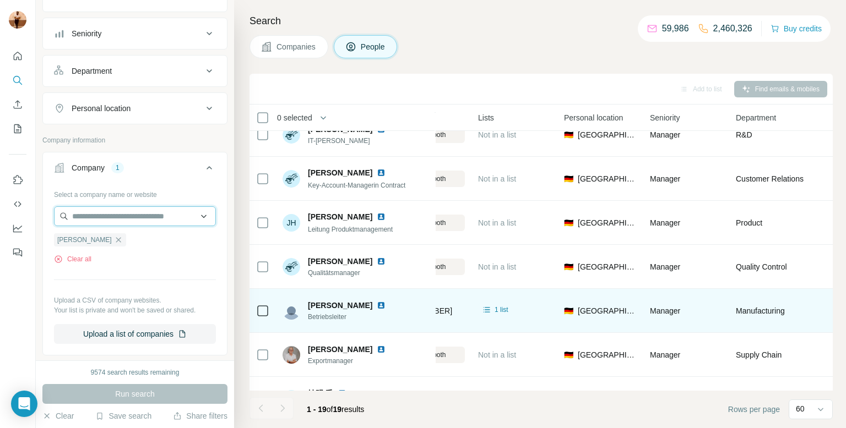
click at [81, 210] on input "text" at bounding box center [135, 216] width 162 height 20
paste input "**********"
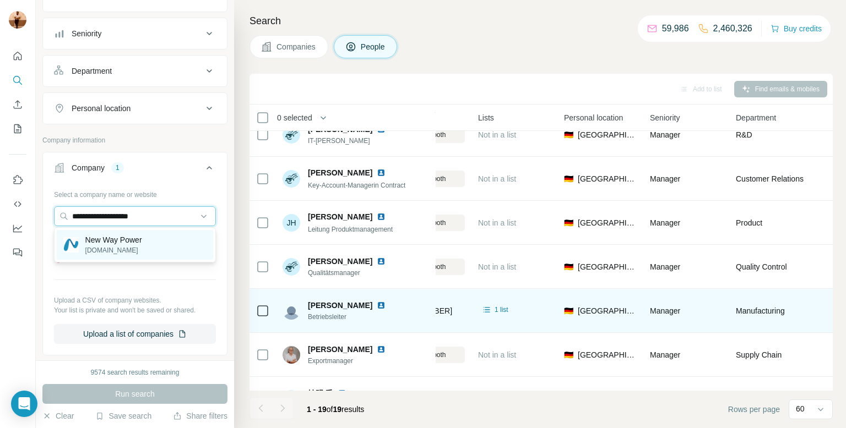
type input "**********"
click at [166, 241] on div "New Way Power [DOMAIN_NAME]" at bounding box center [135, 245] width 156 height 30
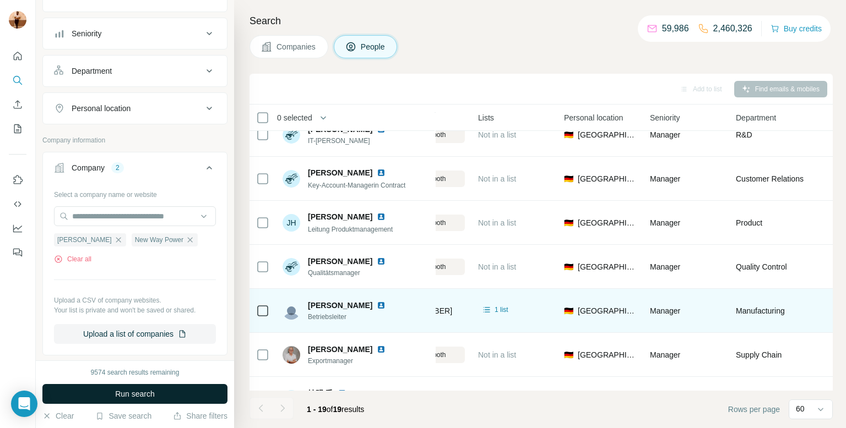
click at [131, 389] on span "Run search" at bounding box center [135, 394] width 40 height 11
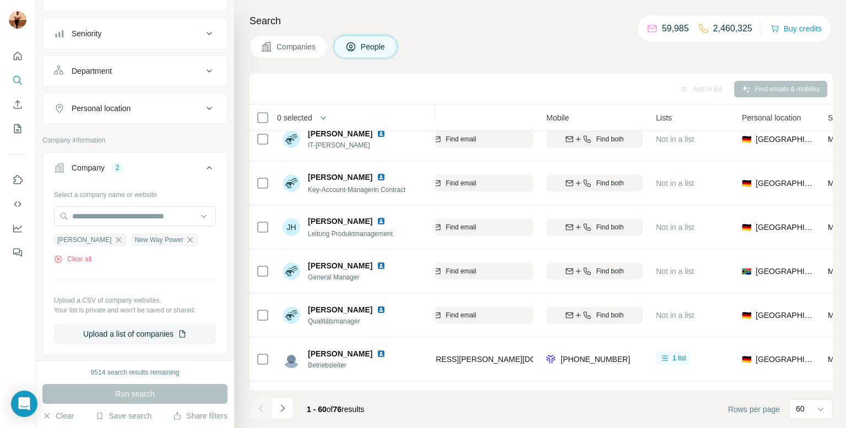
scroll to position [586, 188]
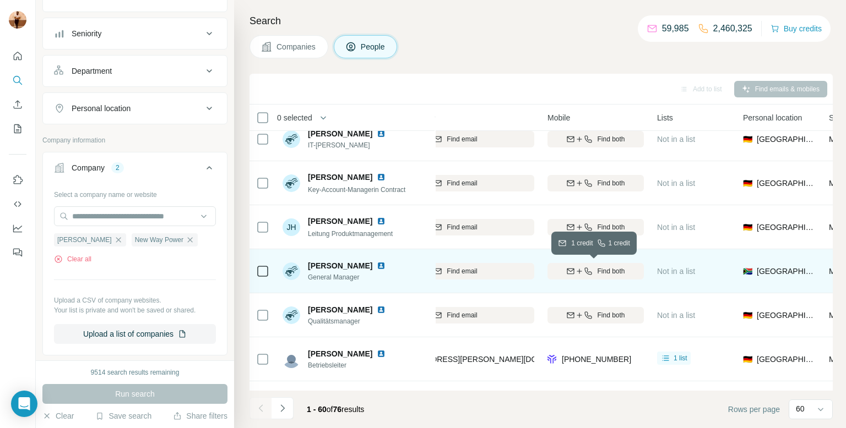
click at [617, 272] on span "Find both" at bounding box center [611, 271] width 28 height 10
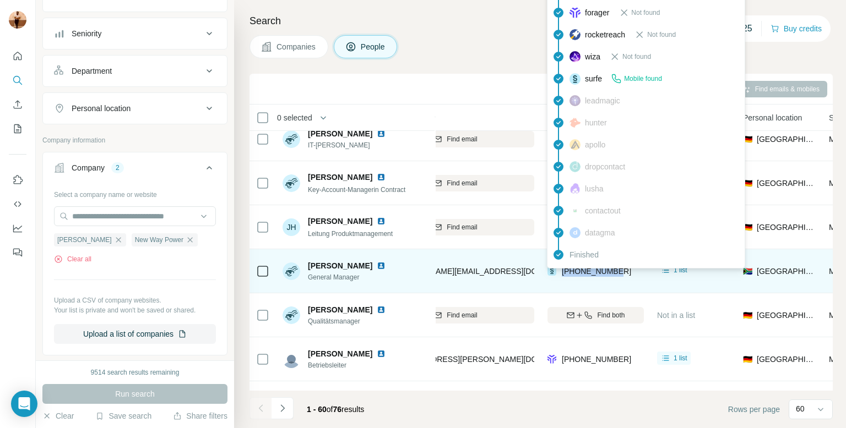
drag, startPoint x: 621, startPoint y: 276, endPoint x: 562, endPoint y: 272, distance: 59.6
click at [562, 272] on div "[PHONE_NUMBER]" at bounding box center [595, 271] width 96 height 30
copy span "[PHONE_NUMBER]"
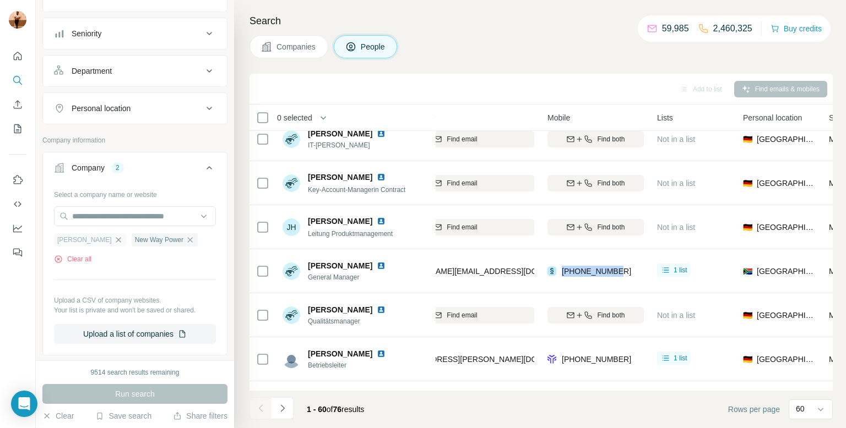
click at [123, 241] on icon "button" at bounding box center [118, 240] width 9 height 9
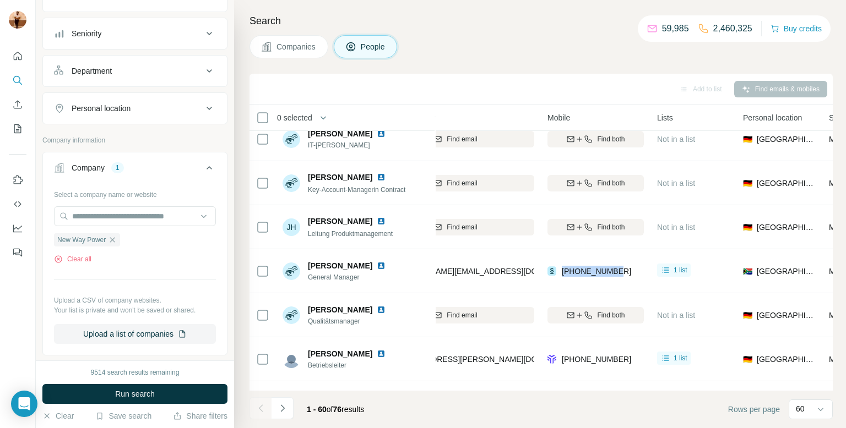
click at [127, 241] on ul "New Way Power" at bounding box center [135, 240] width 162 height 14
click at [110, 236] on icon "button" at bounding box center [112, 240] width 9 height 9
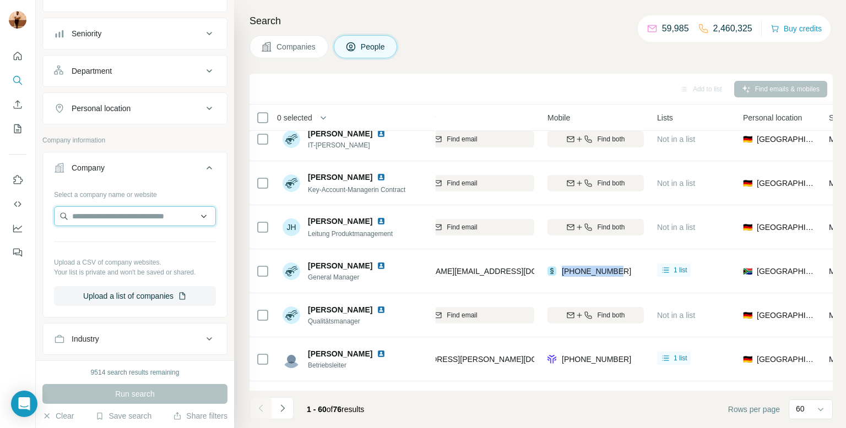
click at [117, 219] on input "text" at bounding box center [135, 216] width 162 height 20
paste input "**********"
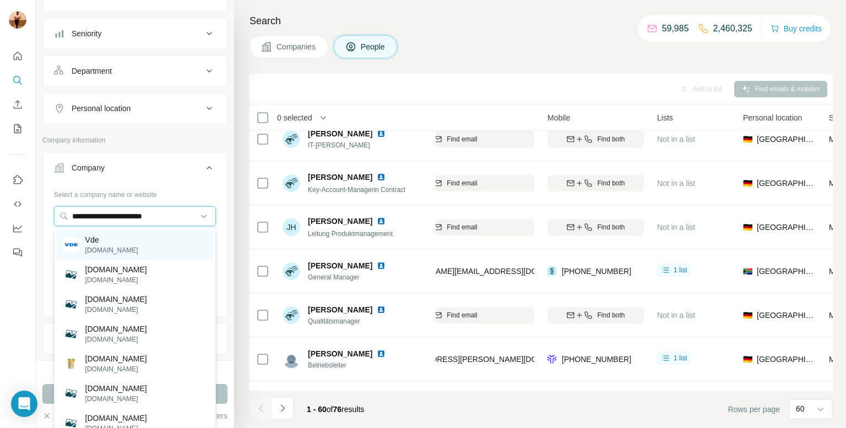
type input "**********"
click at [109, 241] on p "Vde" at bounding box center [111, 240] width 53 height 11
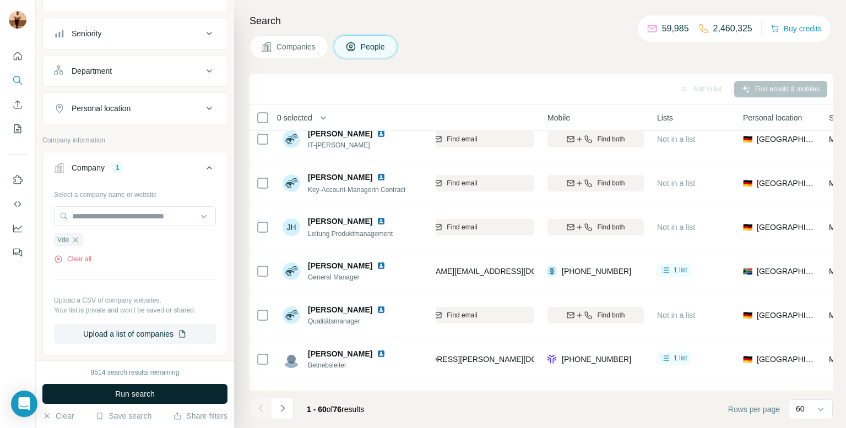
click at [167, 397] on button "Run search" at bounding box center [134, 394] width 185 height 20
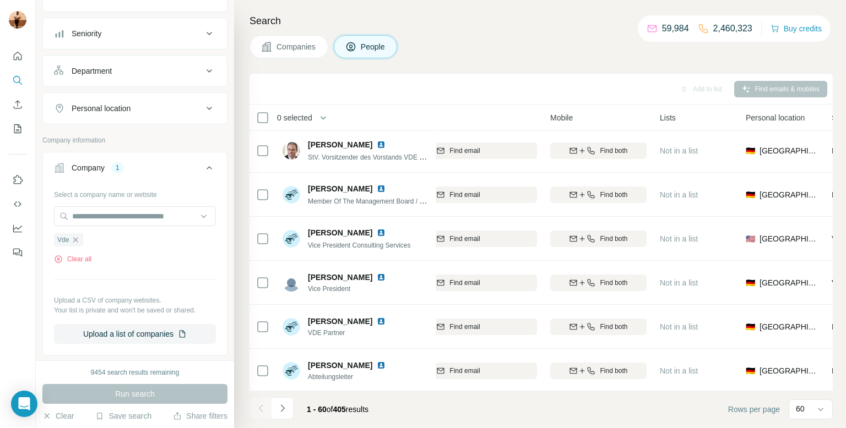
scroll to position [69, 185]
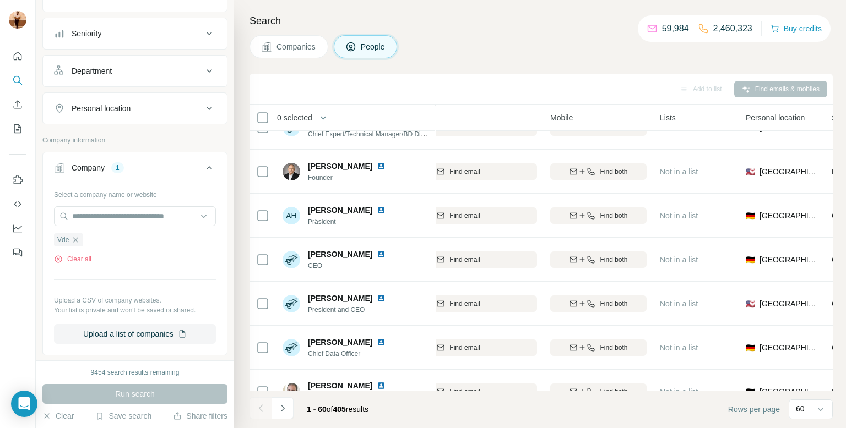
click at [288, 57] on button "Companies" at bounding box center [288, 46] width 79 height 23
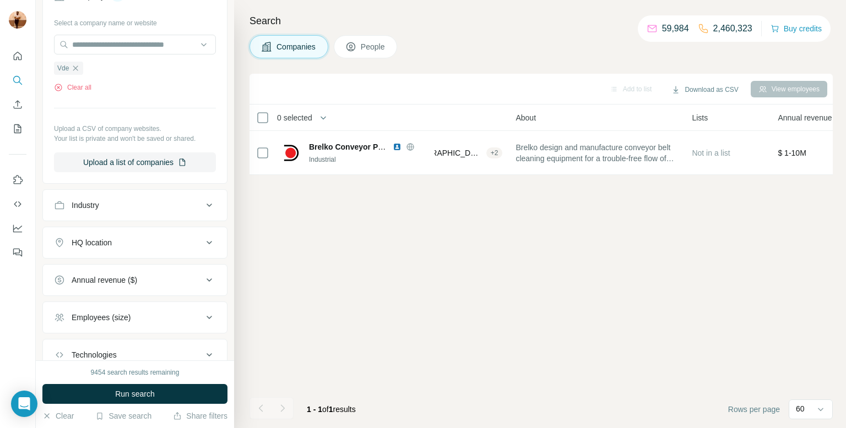
scroll to position [0, 185]
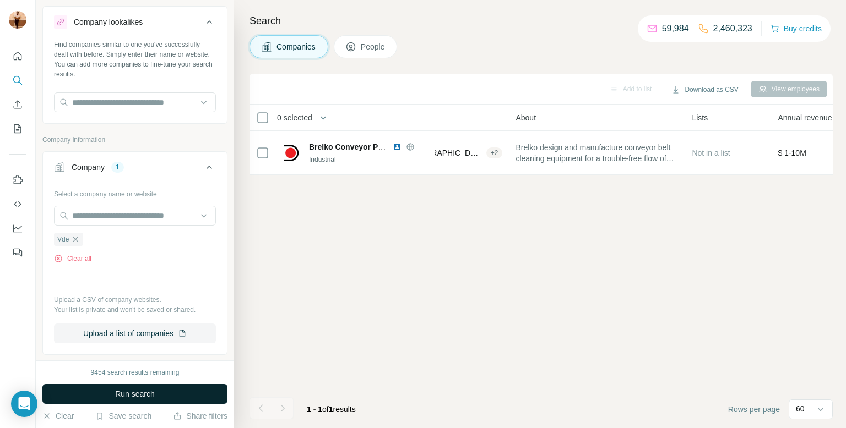
click at [122, 394] on span "Run search" at bounding box center [135, 394] width 40 height 11
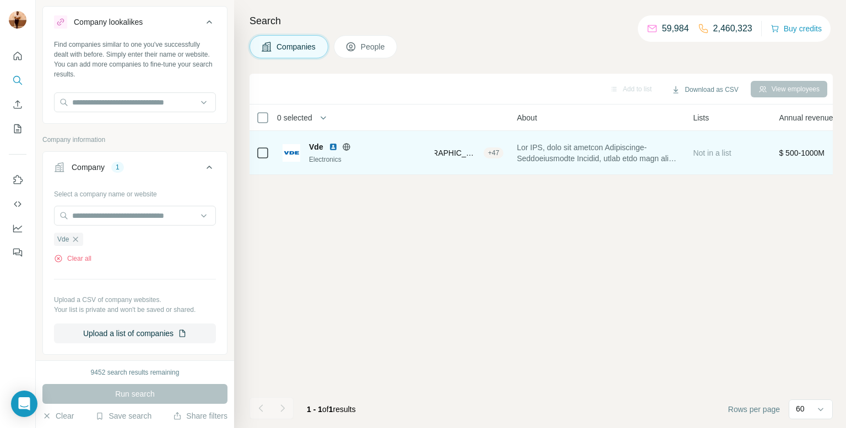
click at [330, 150] on img at bounding box center [333, 147] width 9 height 9
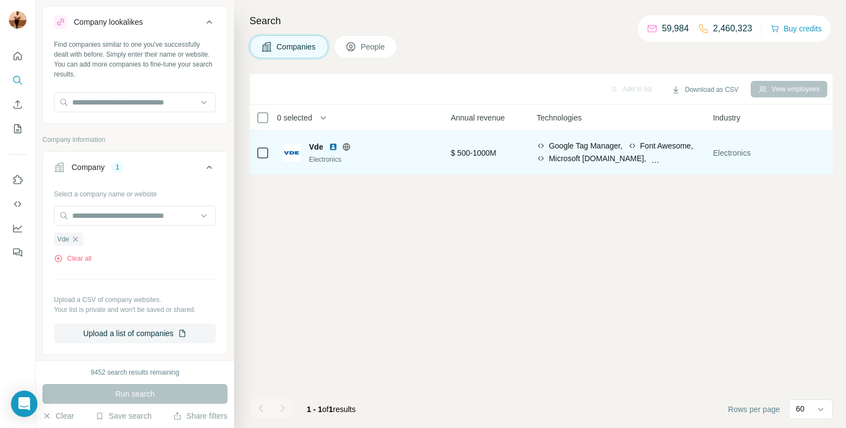
scroll to position [0, 742]
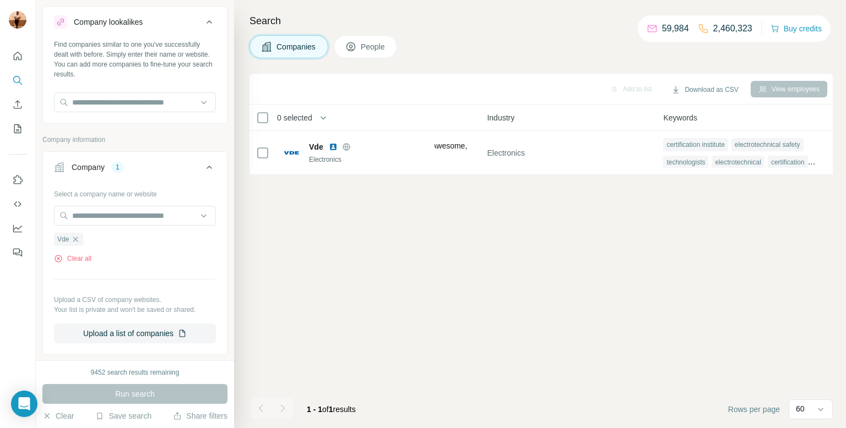
click at [356, 53] on button "People" at bounding box center [366, 46] width 64 height 23
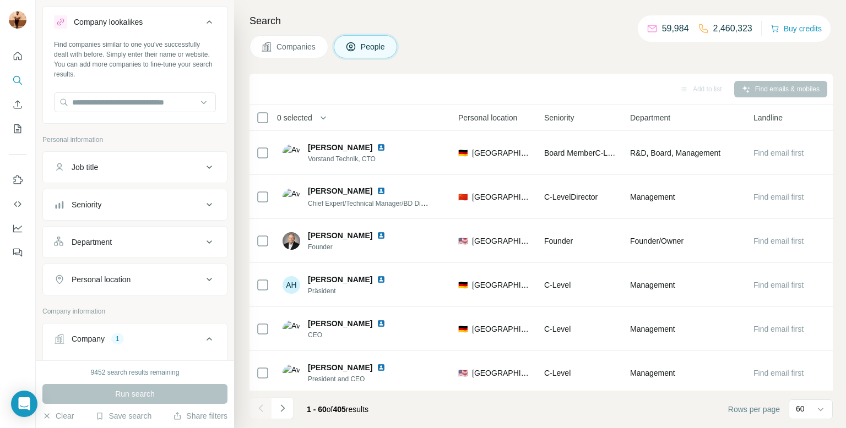
scroll to position [194, 0]
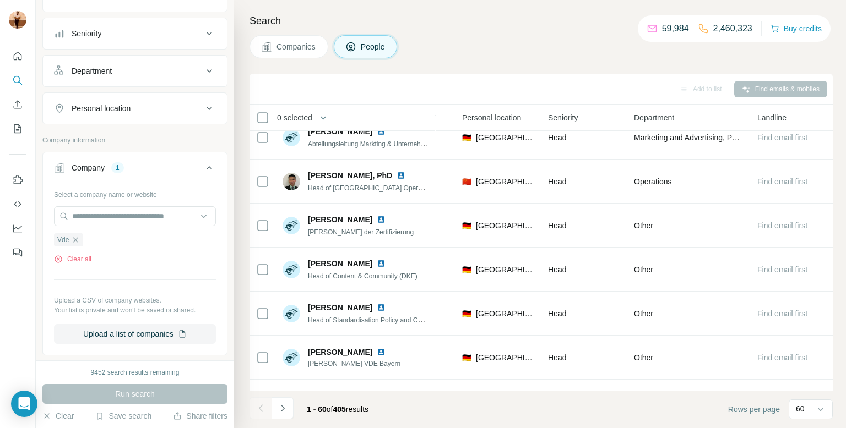
scroll to position [942, 469]
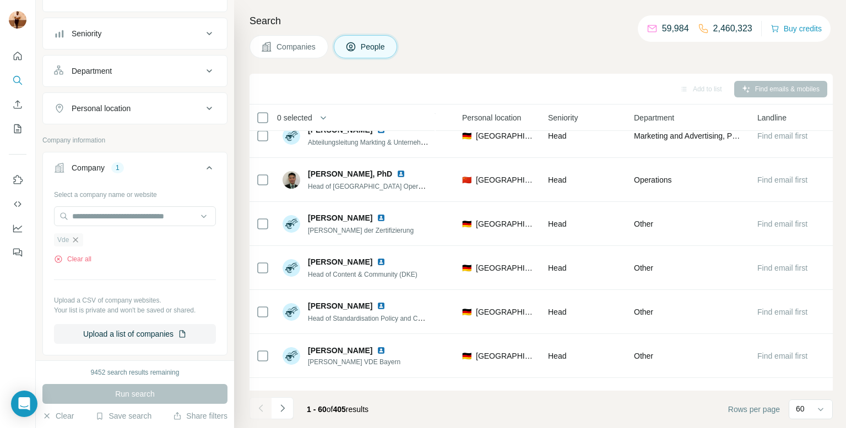
click at [76, 241] on icon "button" at bounding box center [75, 240] width 9 height 9
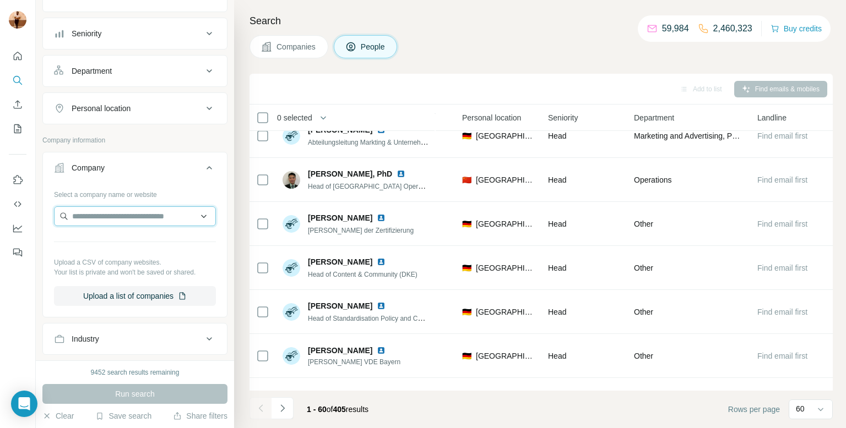
click at [88, 209] on input "text" at bounding box center [135, 216] width 162 height 20
paste input "**********"
type input "**********"
click at [94, 246] on p "[DOMAIN_NAME]" at bounding box center [111, 251] width 53 height 10
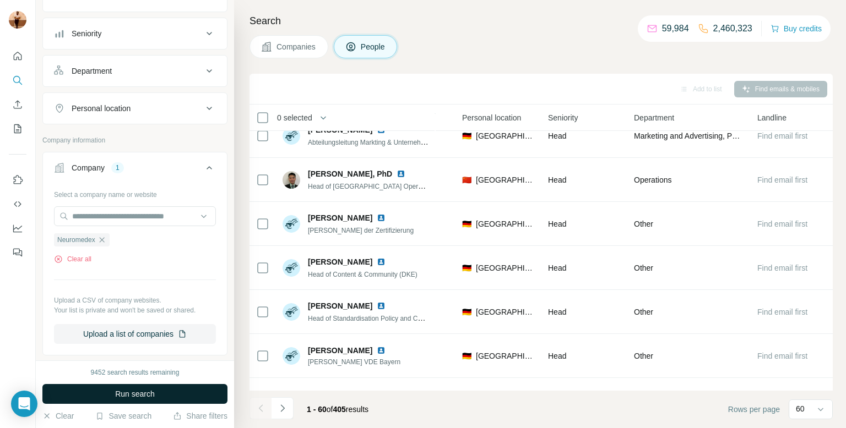
click at [164, 398] on button "Run search" at bounding box center [134, 394] width 185 height 20
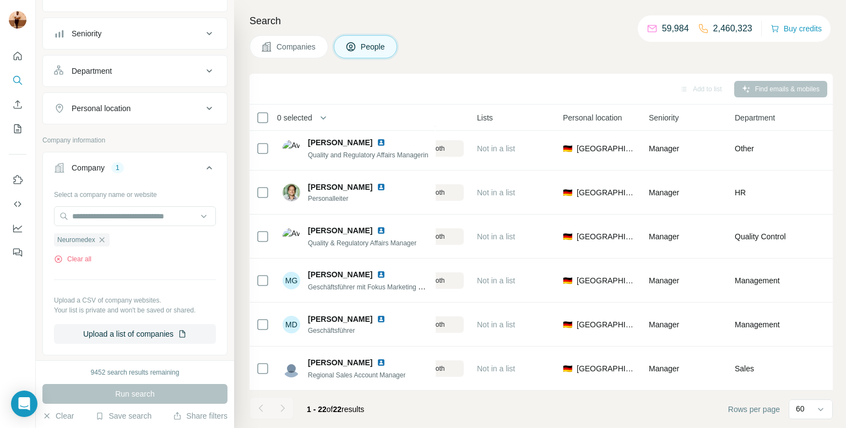
scroll to position [709, 368]
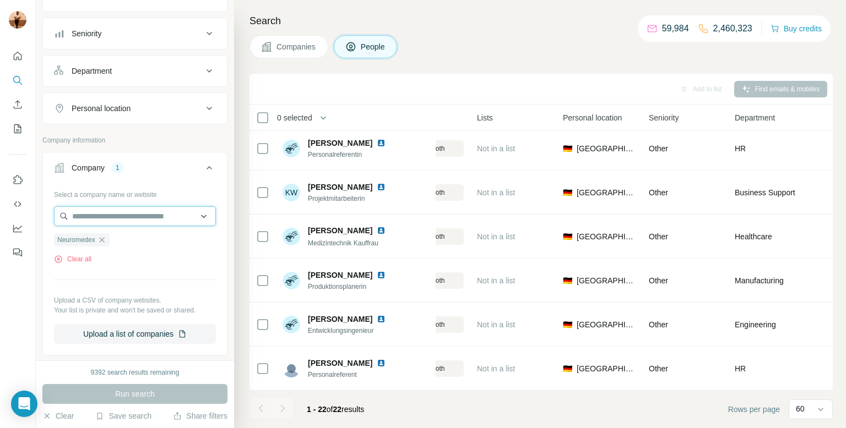
click at [92, 214] on input "text" at bounding box center [135, 216] width 162 height 20
paste input "**********"
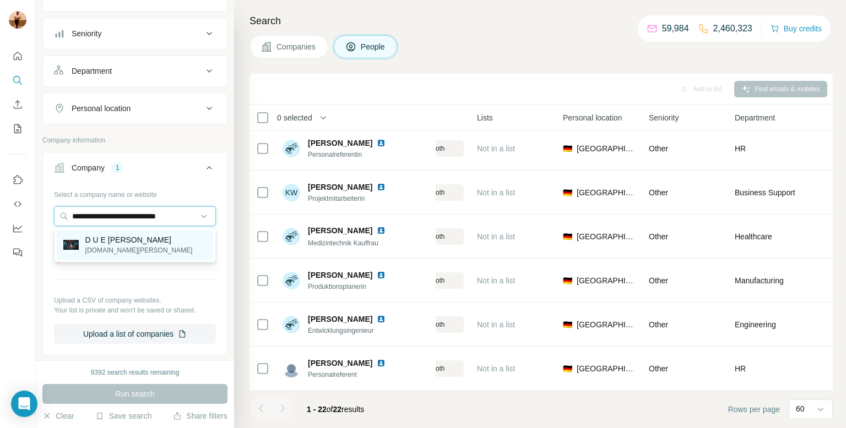
type input "**********"
click at [106, 246] on p "[DOMAIN_NAME][PERSON_NAME]" at bounding box center [138, 251] width 107 height 10
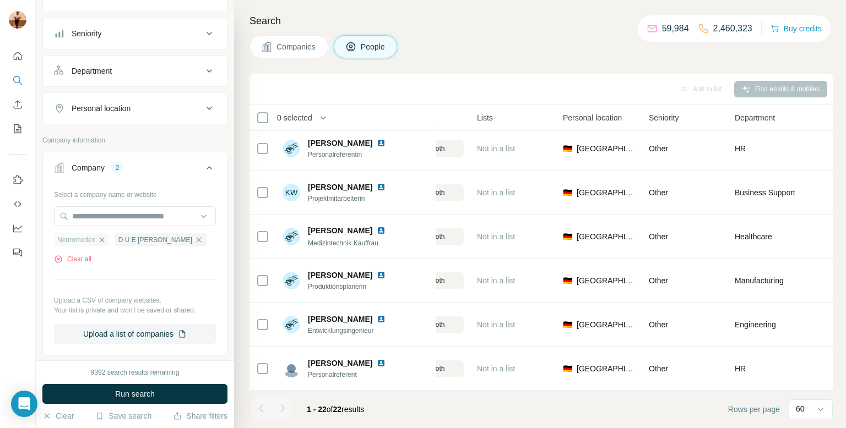
click at [104, 240] on icon "button" at bounding box center [101, 239] width 5 height 5
click at [97, 396] on button "Run search" at bounding box center [134, 394] width 185 height 20
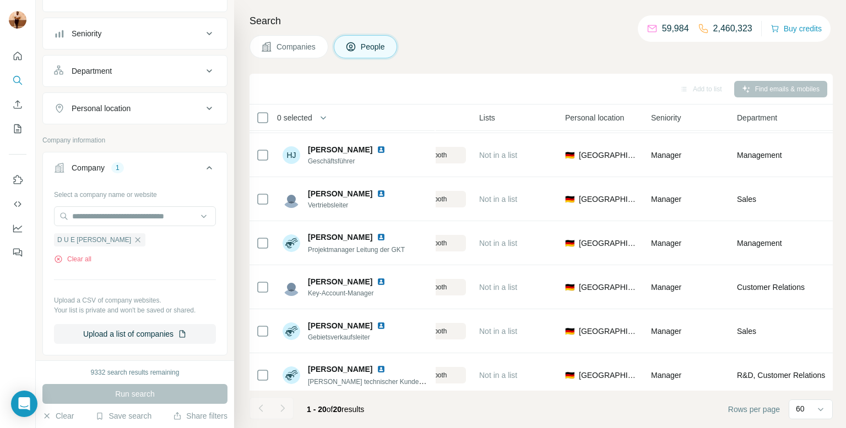
scroll to position [0, 366]
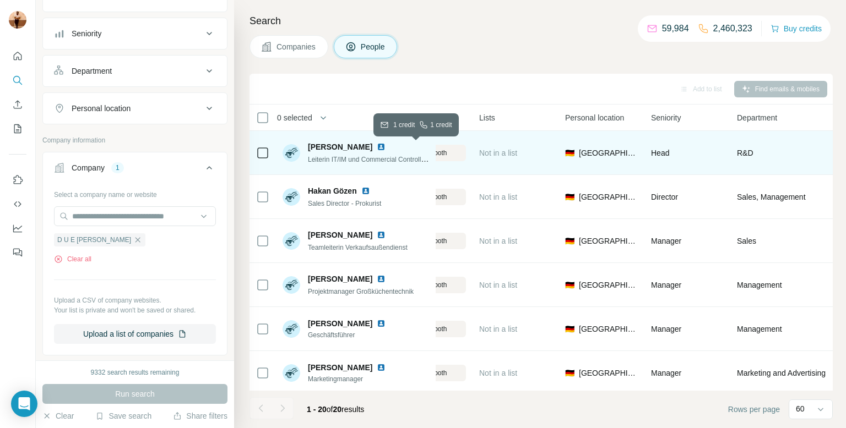
click at [438, 145] on button "Find both" at bounding box center [417, 153] width 96 height 17
click at [133, 236] on icon "button" at bounding box center [137, 240] width 9 height 9
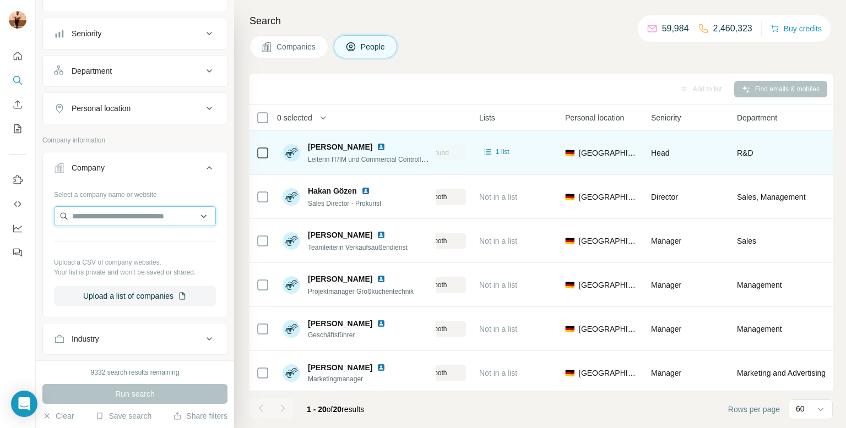
click at [115, 213] on input "text" at bounding box center [135, 216] width 162 height 20
paste input "**********"
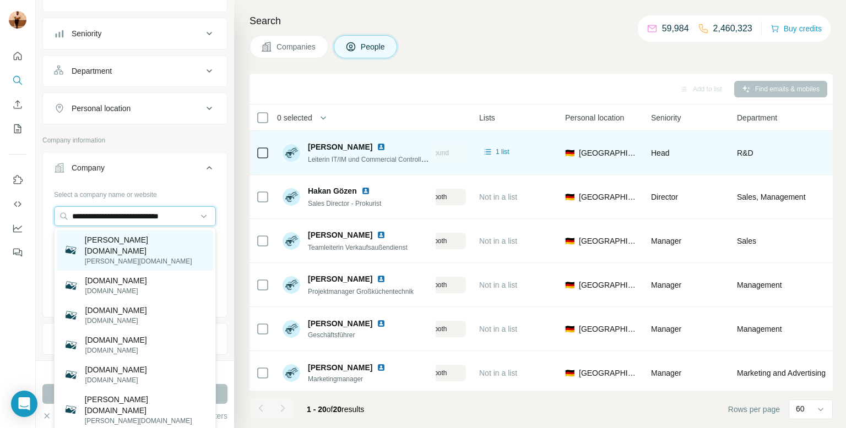
type input "**********"
click at [110, 238] on p "[PERSON_NAME][DOMAIN_NAME]" at bounding box center [146, 246] width 122 height 22
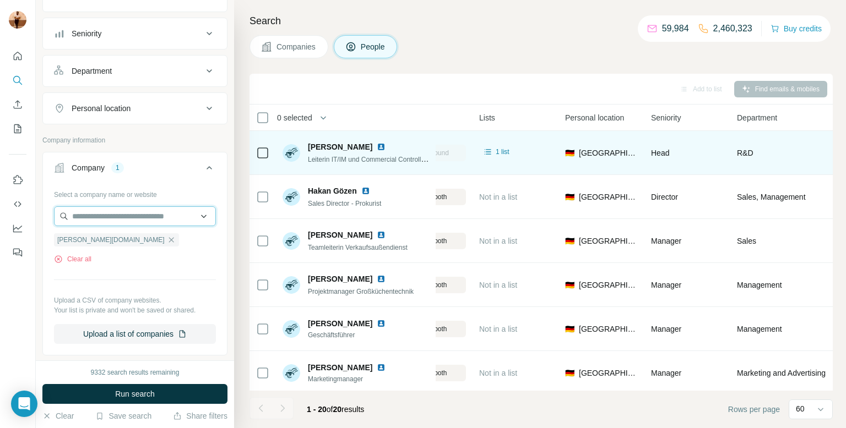
click at [143, 216] on input "text" at bounding box center [135, 216] width 162 height 20
paste input "**********"
type input "**********"
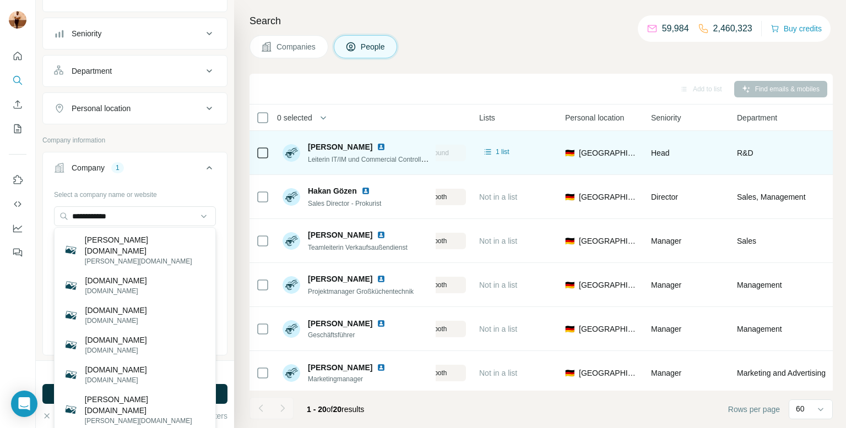
click at [178, 171] on div "Company 1" at bounding box center [128, 167] width 149 height 11
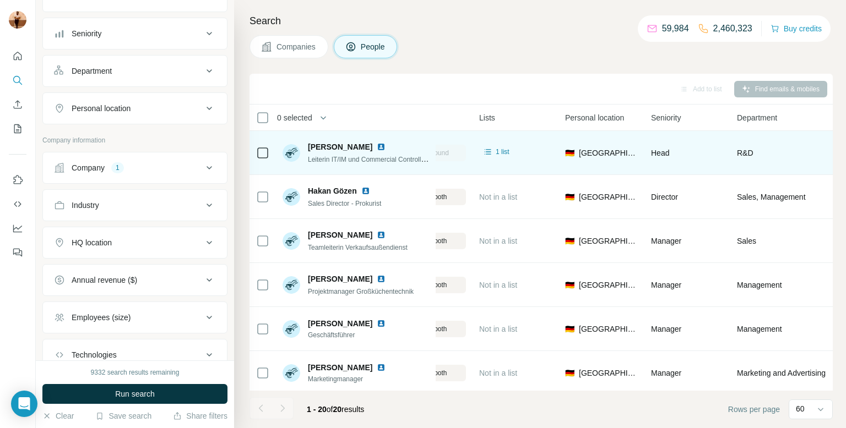
click at [146, 166] on div "Company 1" at bounding box center [128, 167] width 149 height 11
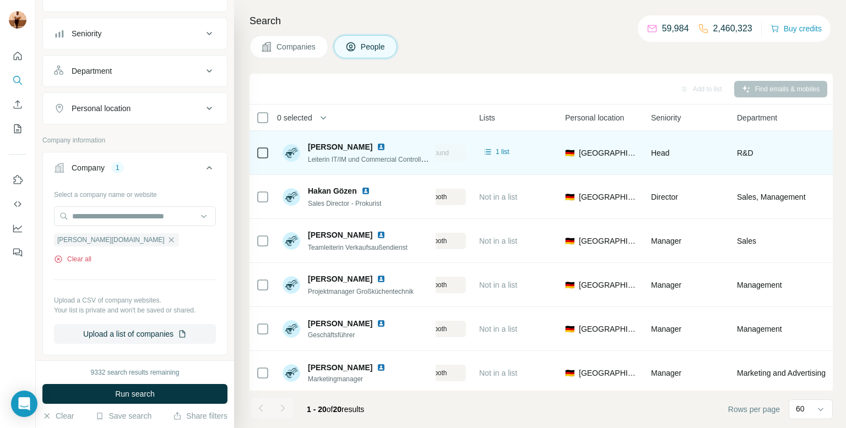
click at [91, 257] on button "Clear all" at bounding box center [72, 259] width 37 height 10
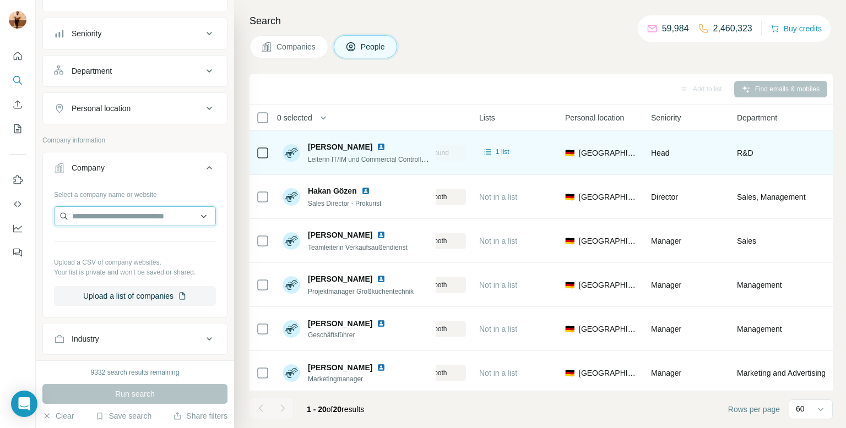
click at [137, 216] on input "text" at bounding box center [135, 216] width 162 height 20
paste input "**********"
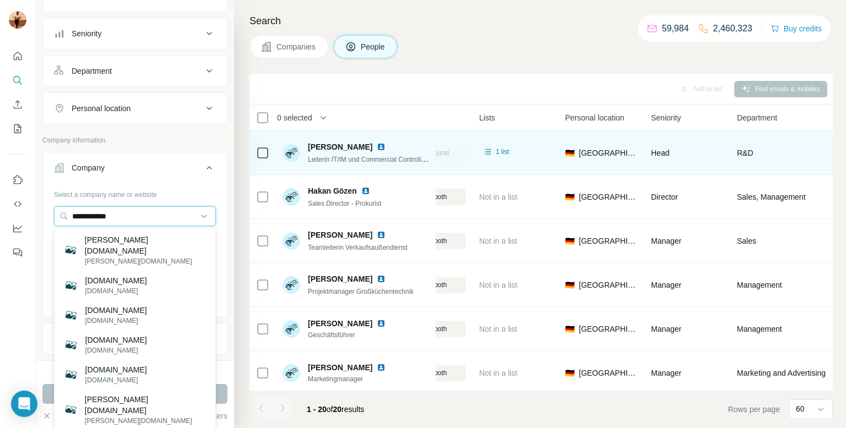
paste input "**********"
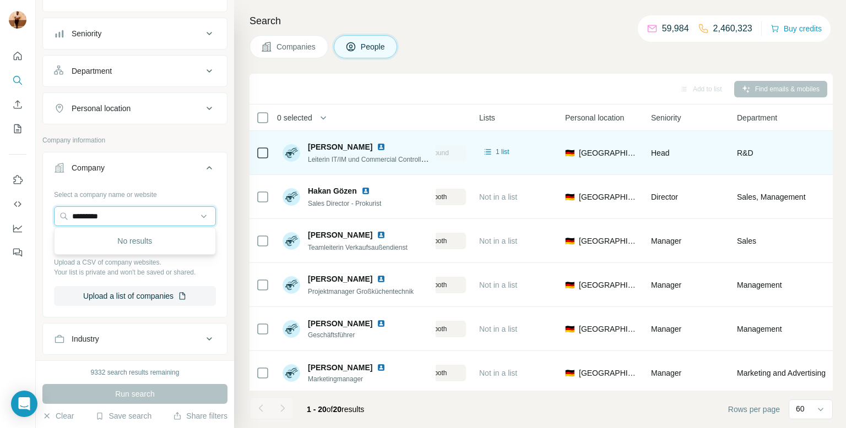
type input "********"
click at [148, 216] on input "text" at bounding box center [135, 216] width 162 height 20
paste input "**********"
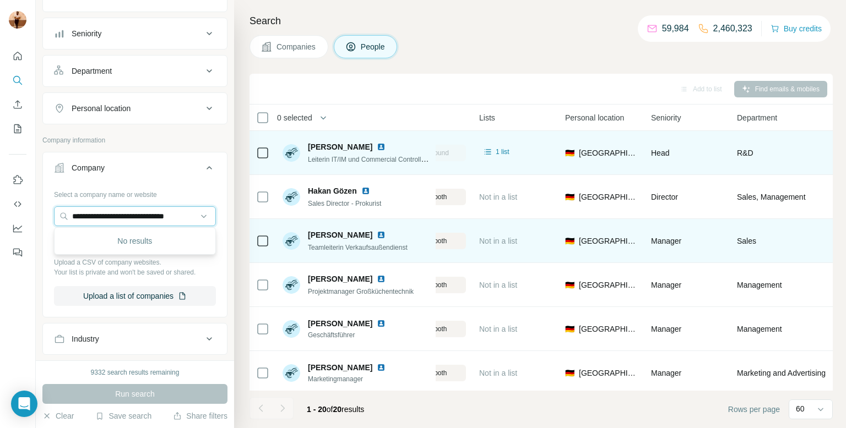
drag, startPoint x: 106, startPoint y: 211, endPoint x: 300, endPoint y: 252, distance: 197.4
click at [300, 252] on div "**********" at bounding box center [441, 214] width 810 height 428
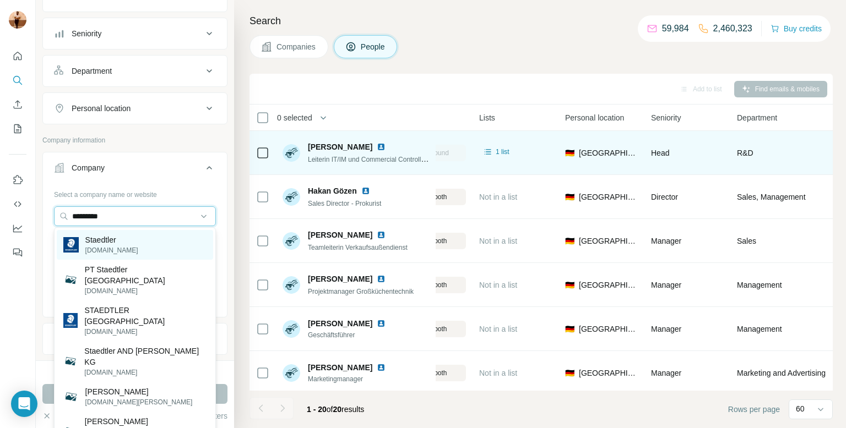
type input "*********"
click at [161, 248] on div "Staedtler [DOMAIN_NAME]" at bounding box center [135, 245] width 156 height 30
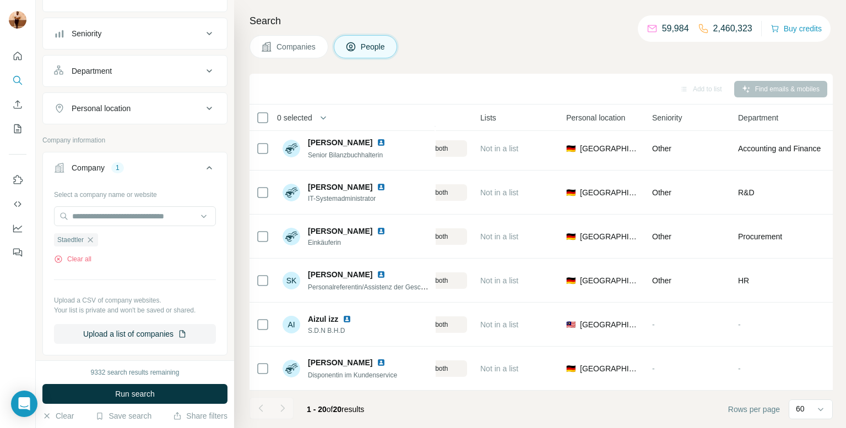
scroll to position [0, 365]
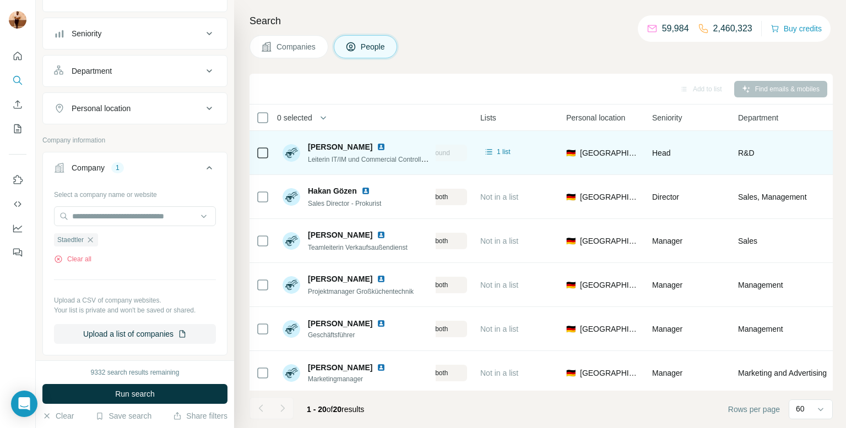
click at [377, 146] on img at bounding box center [381, 147] width 9 height 9
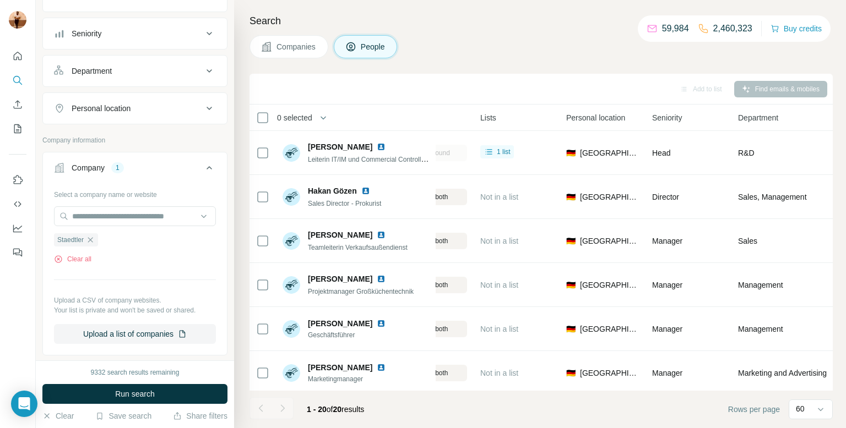
click at [313, 43] on span "Companies" at bounding box center [296, 46] width 40 height 11
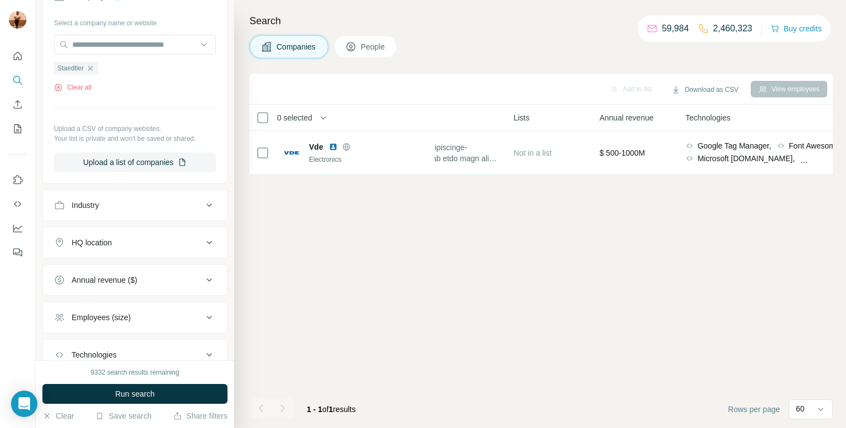
scroll to position [23, 0]
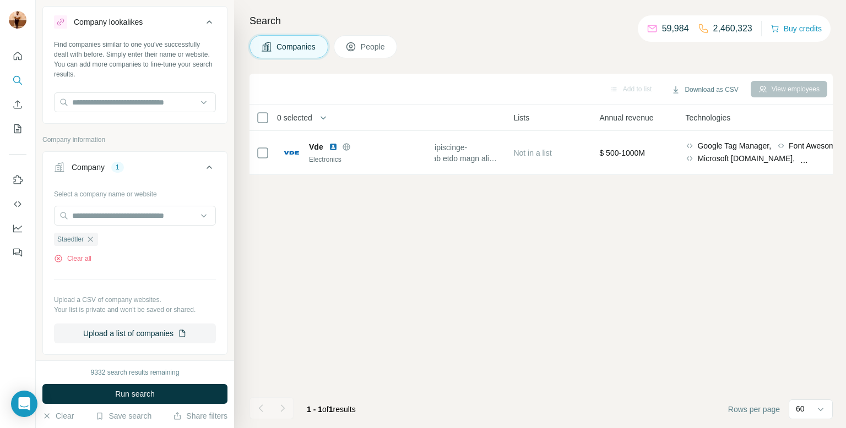
click at [98, 405] on div "9332 search results remaining Run search Clear Save search Share filters" at bounding box center [135, 395] width 198 height 68
click at [98, 400] on button "Run search" at bounding box center [134, 394] width 185 height 20
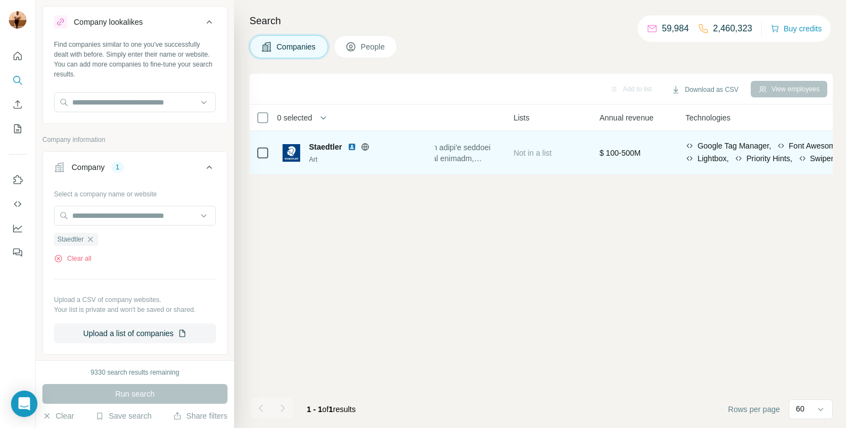
click at [287, 159] on img at bounding box center [291, 153] width 18 height 18
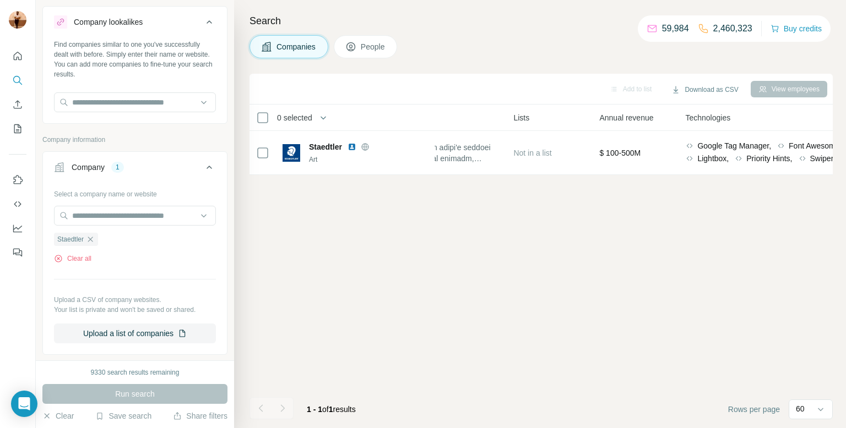
click at [370, 45] on span "People" at bounding box center [373, 46] width 25 height 11
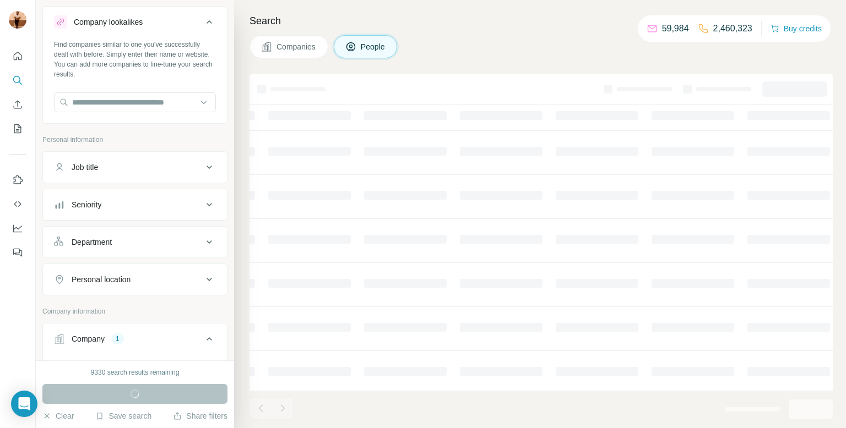
scroll to position [194, 0]
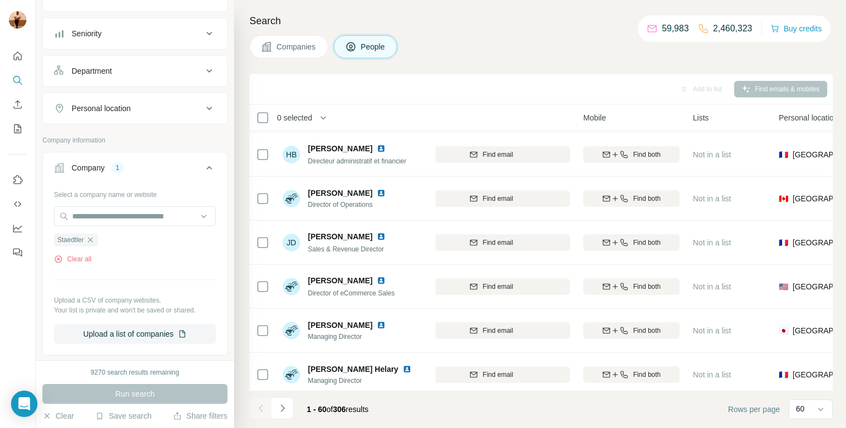
scroll to position [2383, 152]
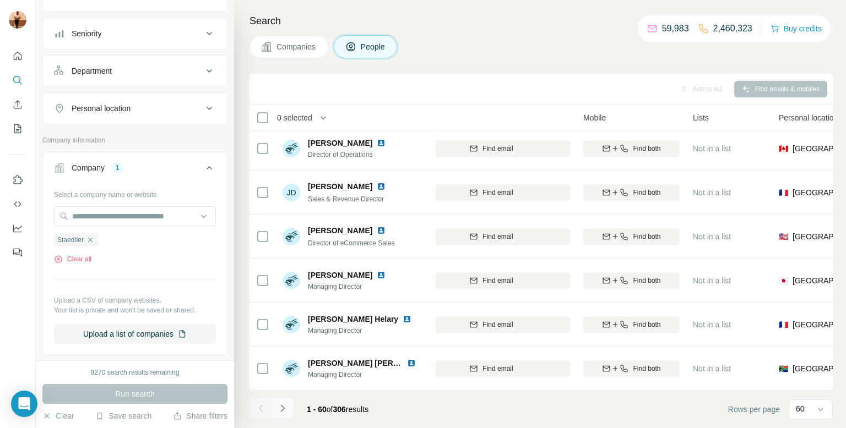
click at [292, 412] on button "Navigate to next page" at bounding box center [282, 409] width 22 height 22
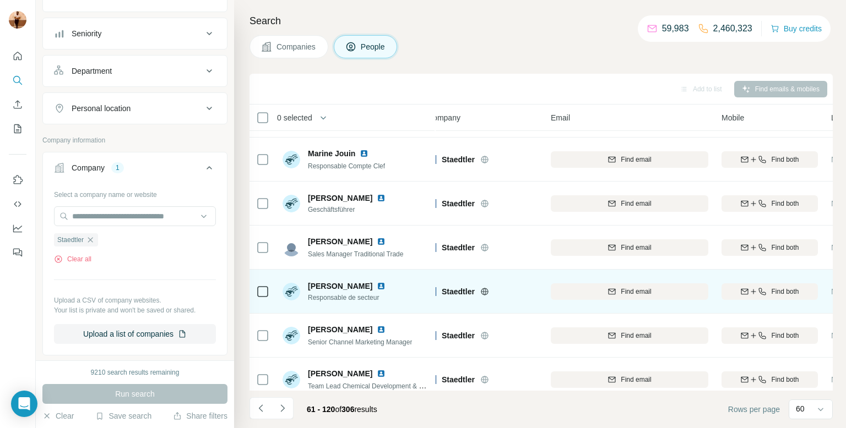
scroll to position [2383, 14]
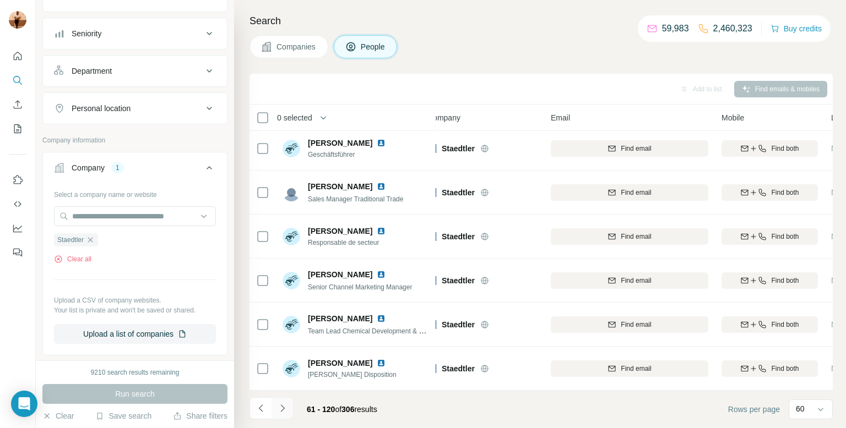
click at [285, 415] on button "Navigate to next page" at bounding box center [282, 409] width 22 height 22
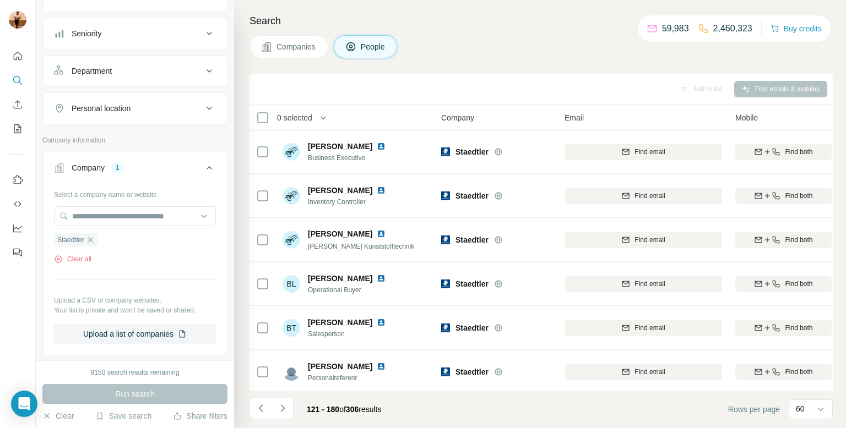
scroll to position [2383, 0]
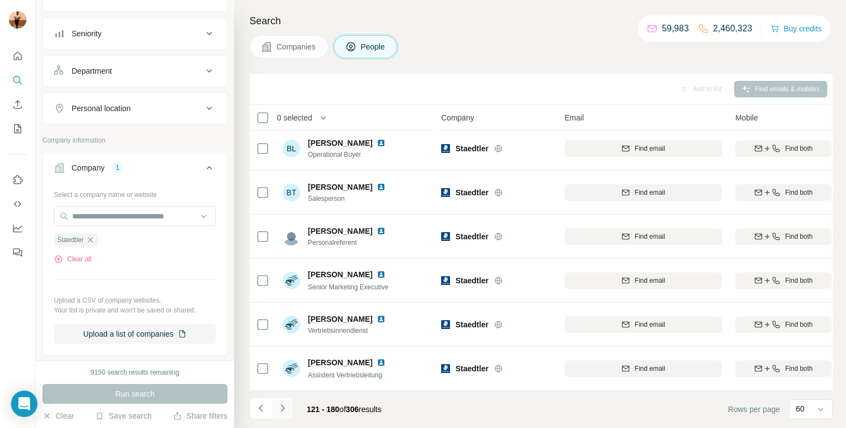
click at [283, 414] on button "Navigate to next page" at bounding box center [282, 409] width 22 height 22
click at [282, 409] on icon "Navigate to next page" at bounding box center [282, 408] width 11 height 11
click at [263, 412] on icon "Navigate to previous page" at bounding box center [260, 408] width 11 height 11
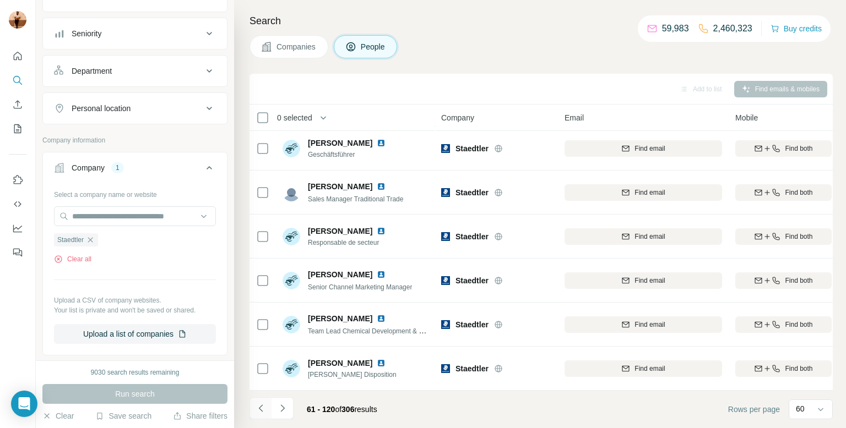
click at [263, 412] on icon "Navigate to previous page" at bounding box center [260, 408] width 11 height 11
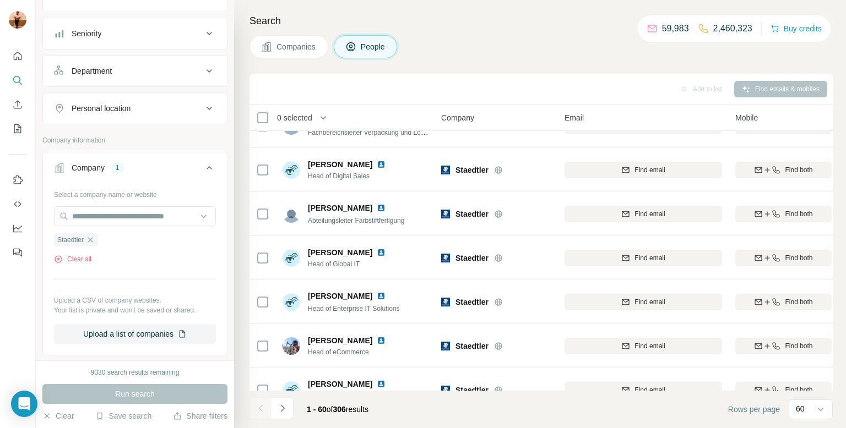
scroll to position [687, 0]
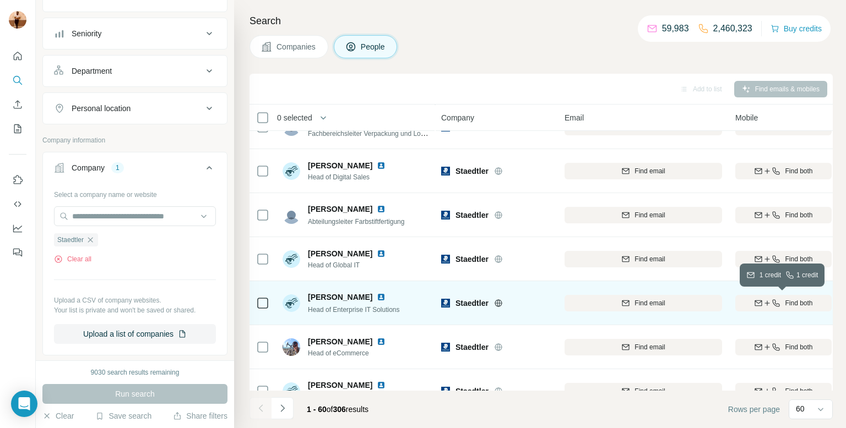
click at [752, 299] on div "Find both" at bounding box center [783, 303] width 96 height 10
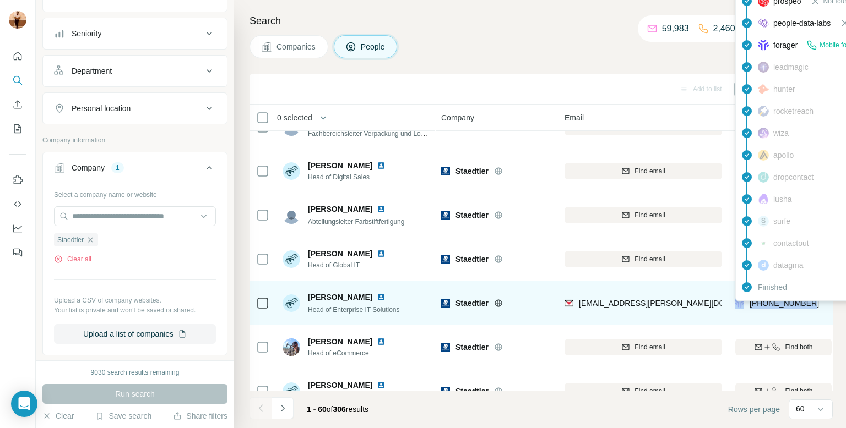
drag, startPoint x: 811, startPoint y: 302, endPoint x: 746, endPoint y: 303, distance: 65.0
click at [746, 303] on div "[PHONE_NUMBER]" at bounding box center [783, 303] width 96 height 30
copy span "[PHONE_NUMBER]"
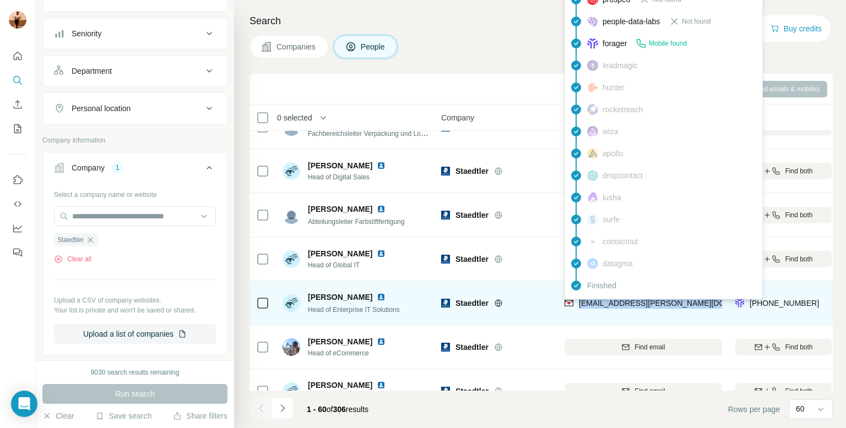
drag, startPoint x: 714, startPoint y: 305, endPoint x: 576, endPoint y: 311, distance: 137.8
click at [576, 311] on div "[EMAIL_ADDRESS][PERSON_NAME][DOMAIN_NAME]" at bounding box center [642, 303] width 157 height 30
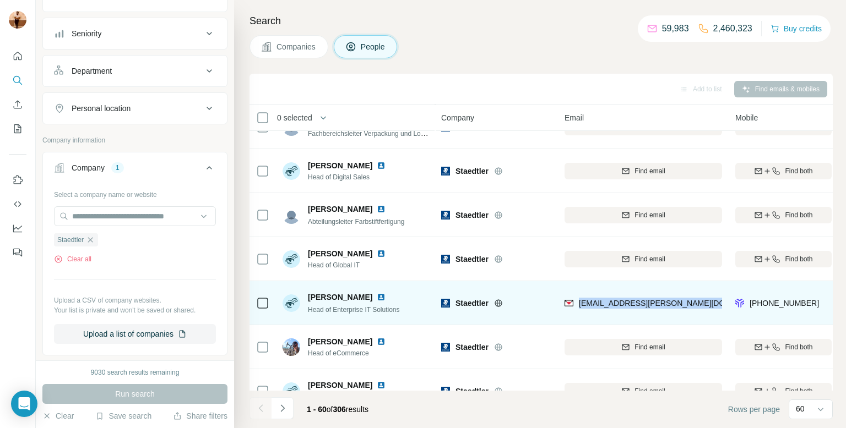
copy span "[EMAIL_ADDRESS][PERSON_NAME][DOMAIN_NAME]"
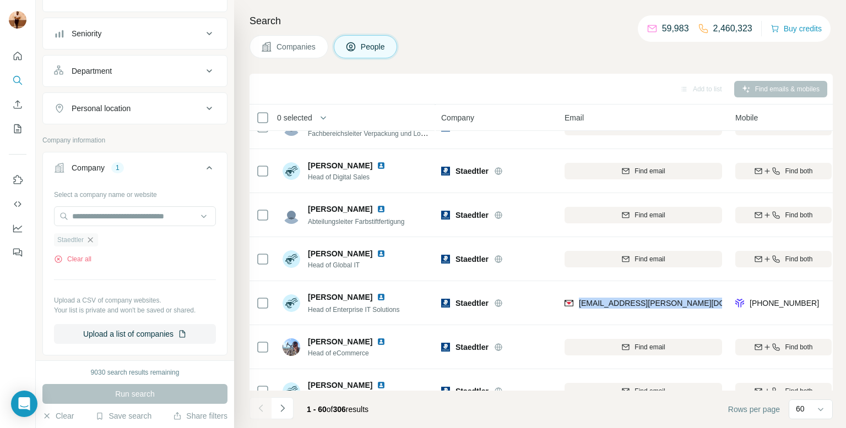
click at [94, 238] on icon "button" at bounding box center [90, 240] width 9 height 9
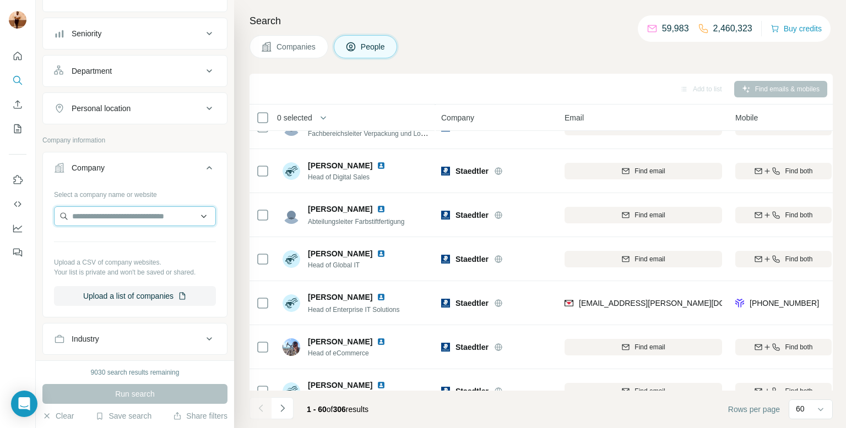
click at [99, 209] on input "text" at bounding box center [135, 216] width 162 height 20
paste input "**********"
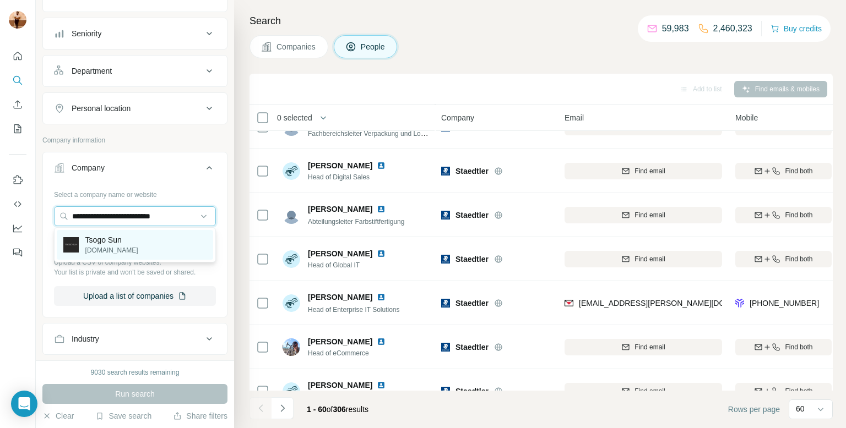
type input "**********"
click at [106, 235] on p "Tsogo Sun" at bounding box center [111, 240] width 53 height 11
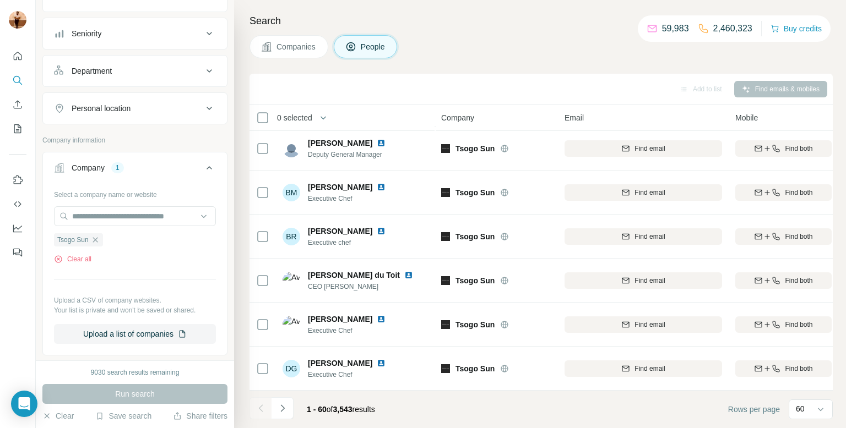
scroll to position [687, 0]
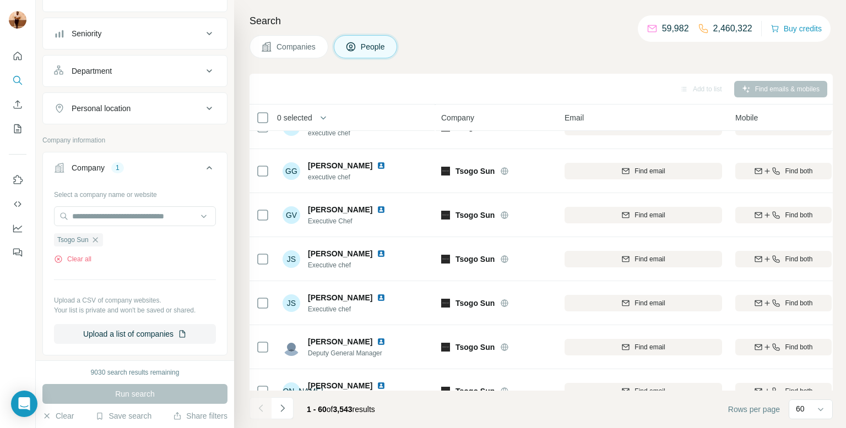
click at [298, 48] on span "Companies" at bounding box center [296, 46] width 40 height 11
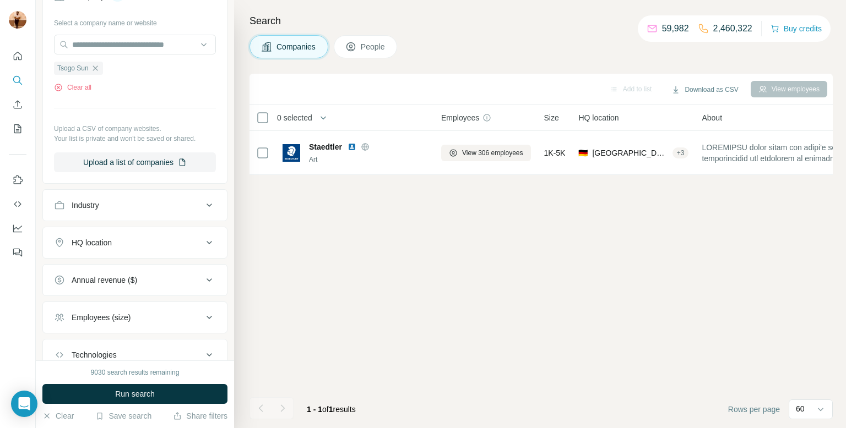
scroll to position [0, 0]
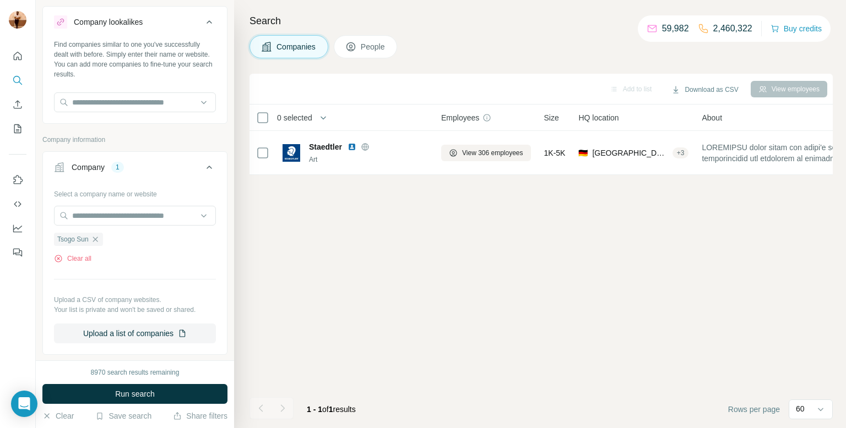
click at [349, 61] on div "Search Companies People Add to list Download as CSV View employees 0 selected C…" at bounding box center [540, 214] width 612 height 428
click at [350, 58] on div "Search Companies People Add to list Download as CSV View employees 0 selected C…" at bounding box center [540, 214] width 612 height 428
click at [353, 51] on icon at bounding box center [350, 46] width 11 height 11
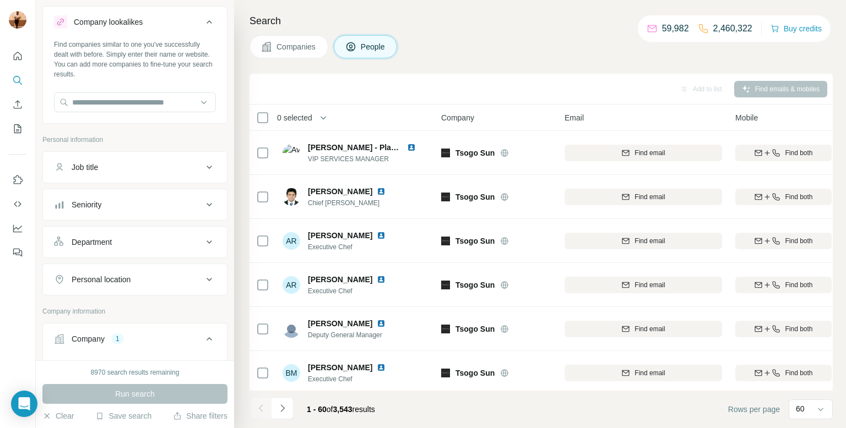
scroll to position [194, 0]
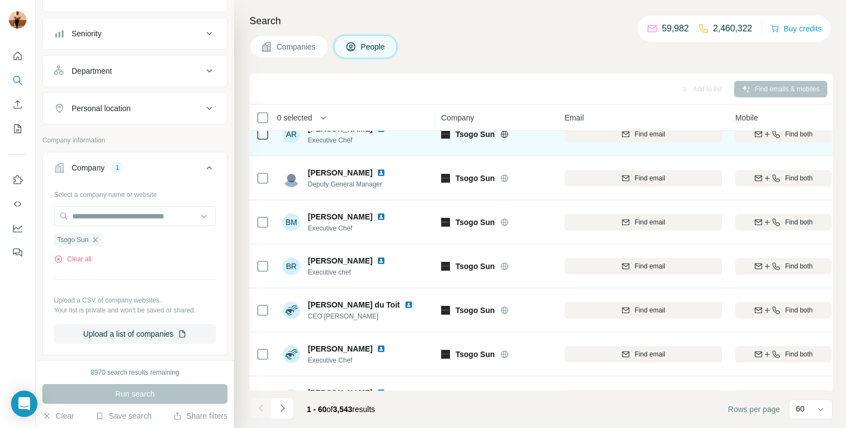
scroll to position [164, 0]
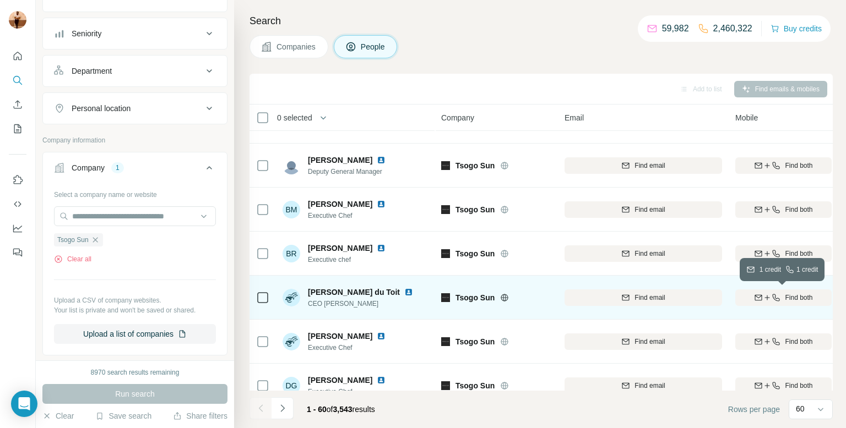
click at [759, 295] on icon "button" at bounding box center [758, 297] width 9 height 9
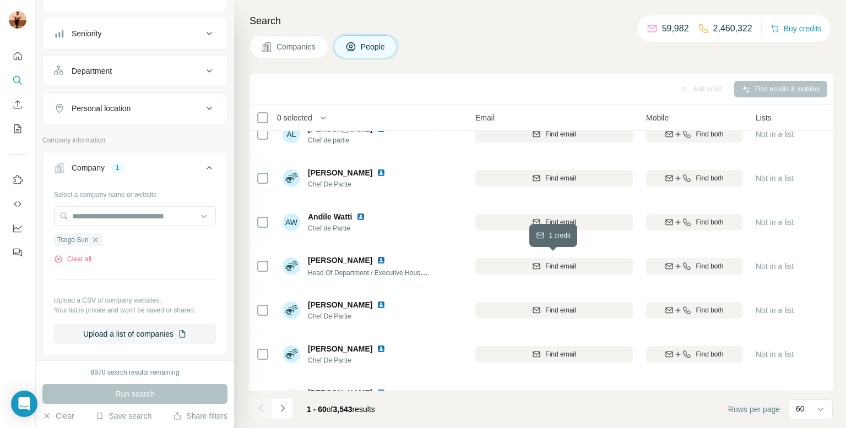
scroll to position [2383, 89]
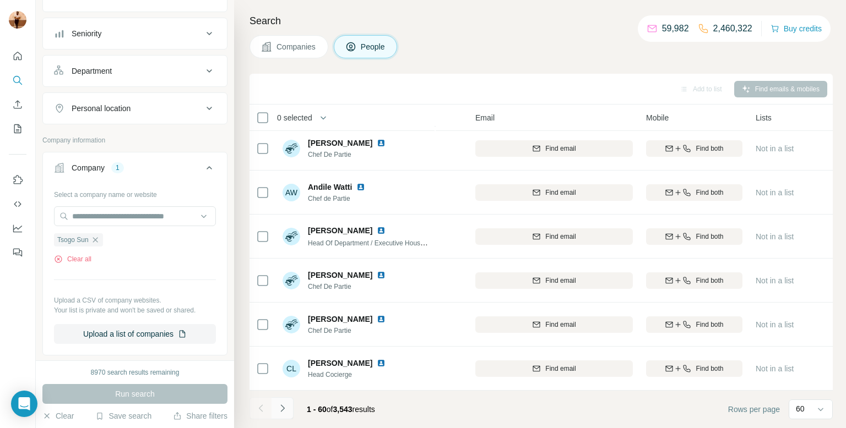
click at [279, 412] on icon "Navigate to next page" at bounding box center [282, 408] width 11 height 11
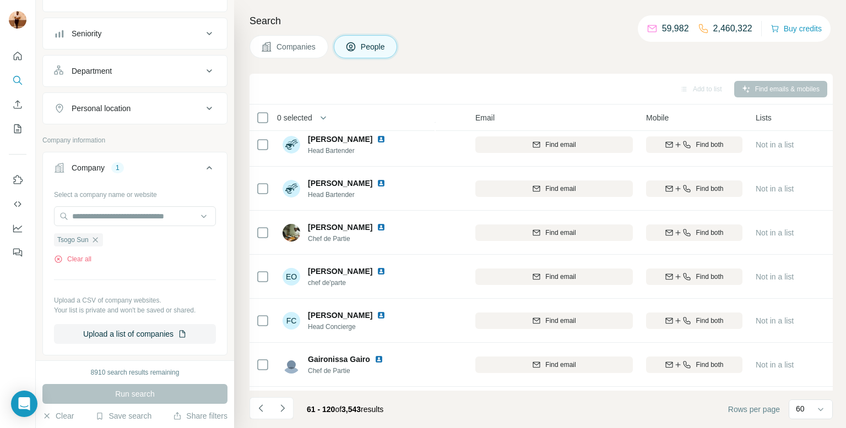
scroll to position [0, 89]
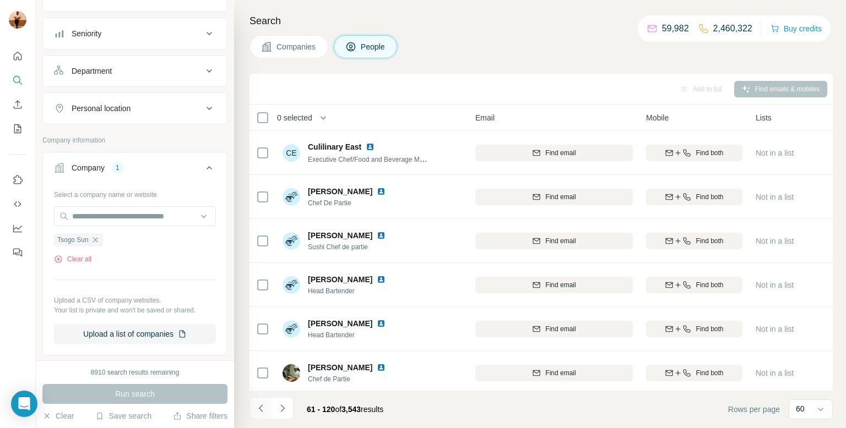
click at [264, 404] on icon "Navigate to previous page" at bounding box center [260, 408] width 11 height 11
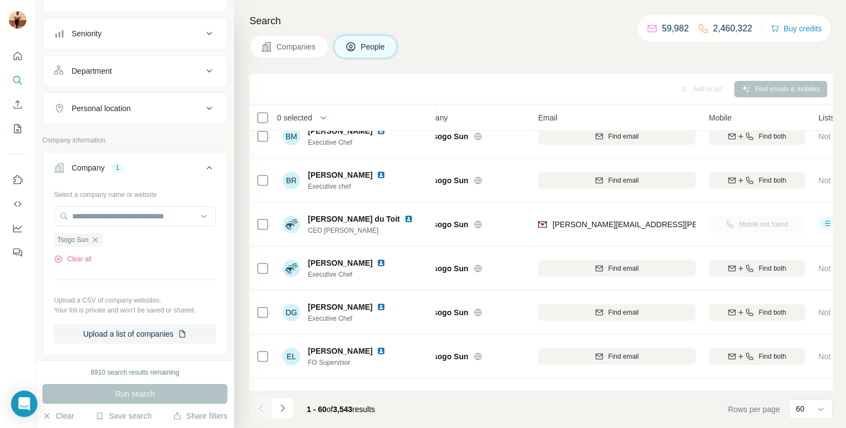
scroll to position [237, 26]
